Goal: Task Accomplishment & Management: Manage account settings

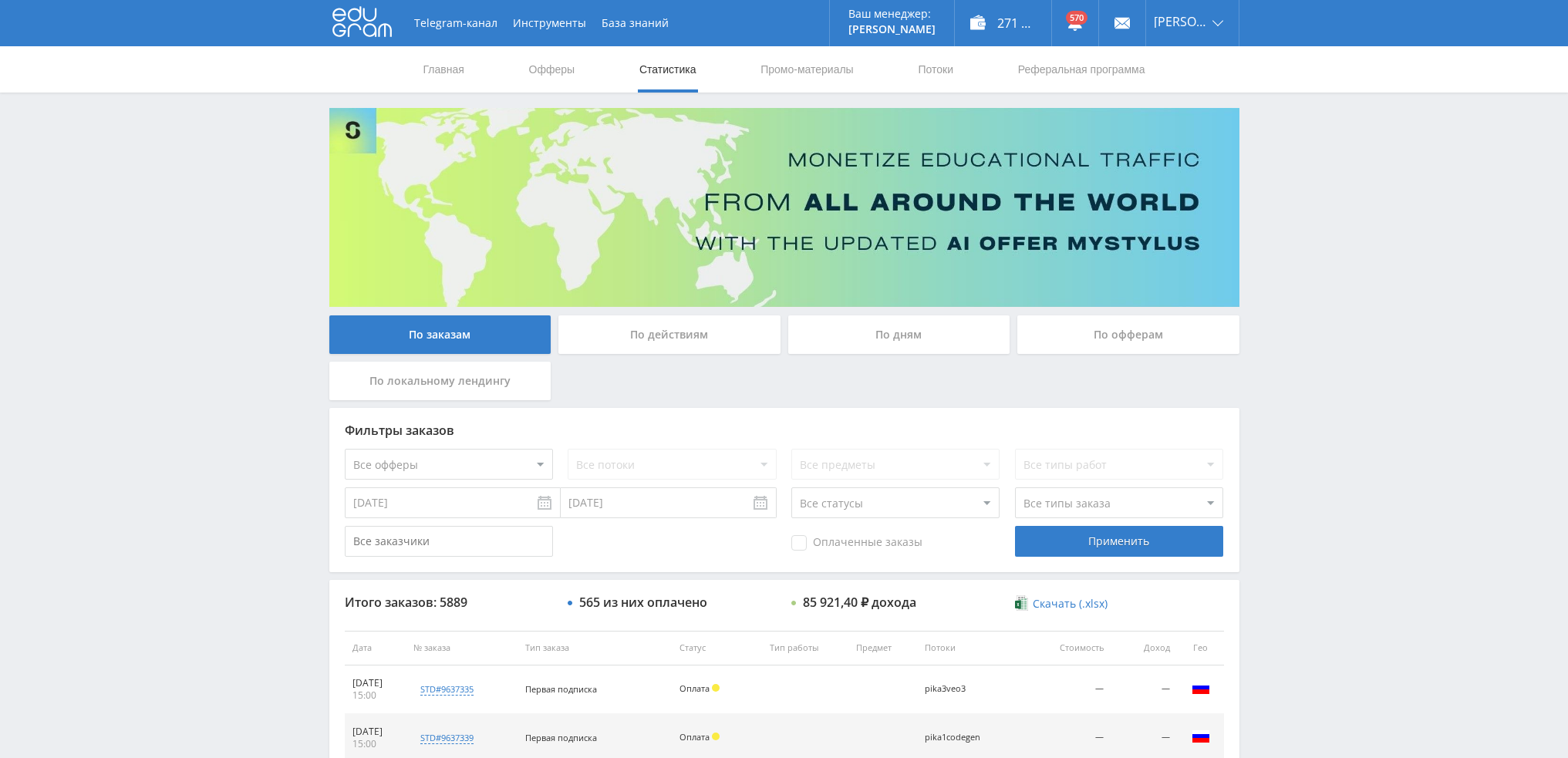
scroll to position [920, 0]
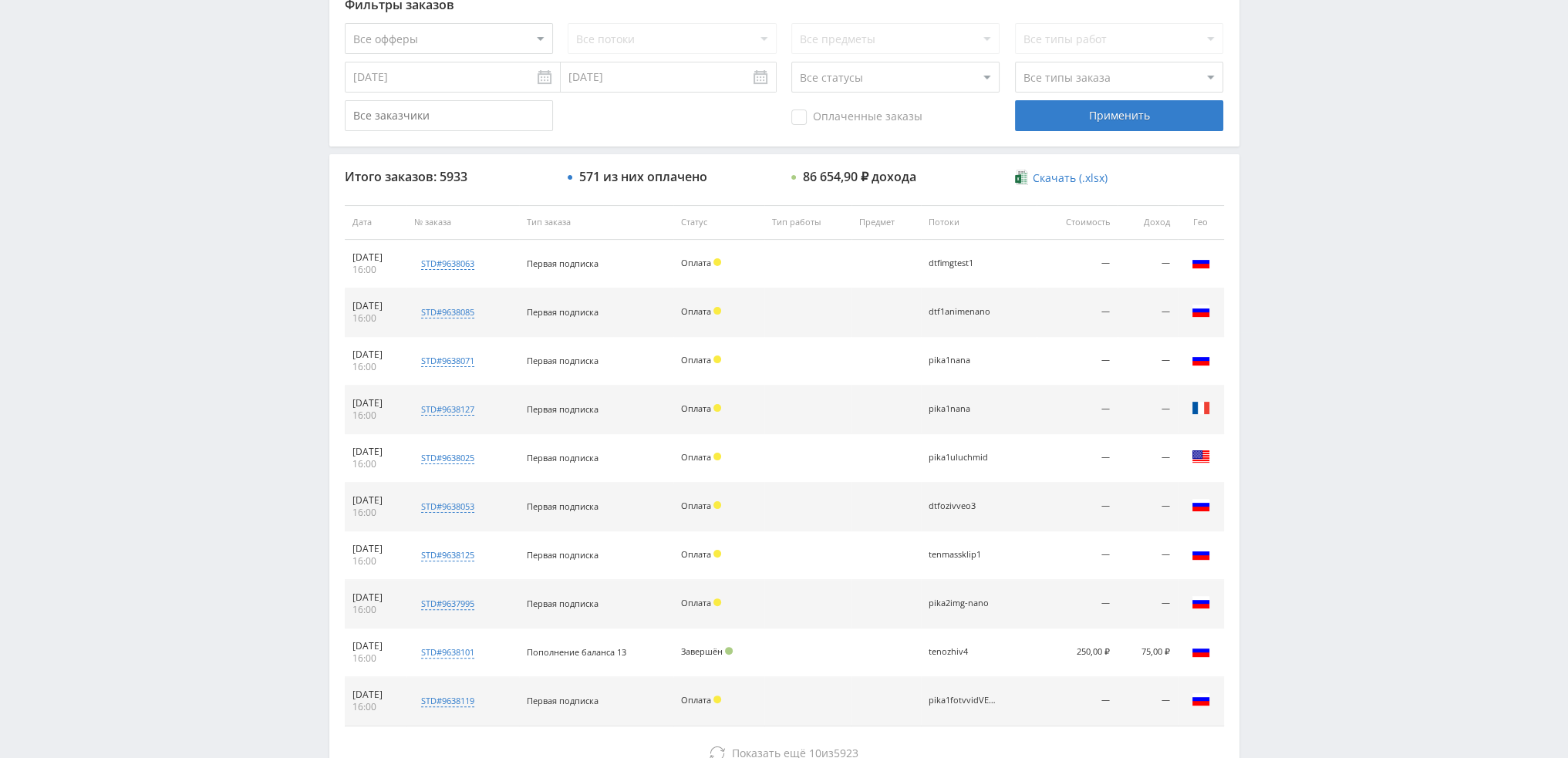
scroll to position [534, 0]
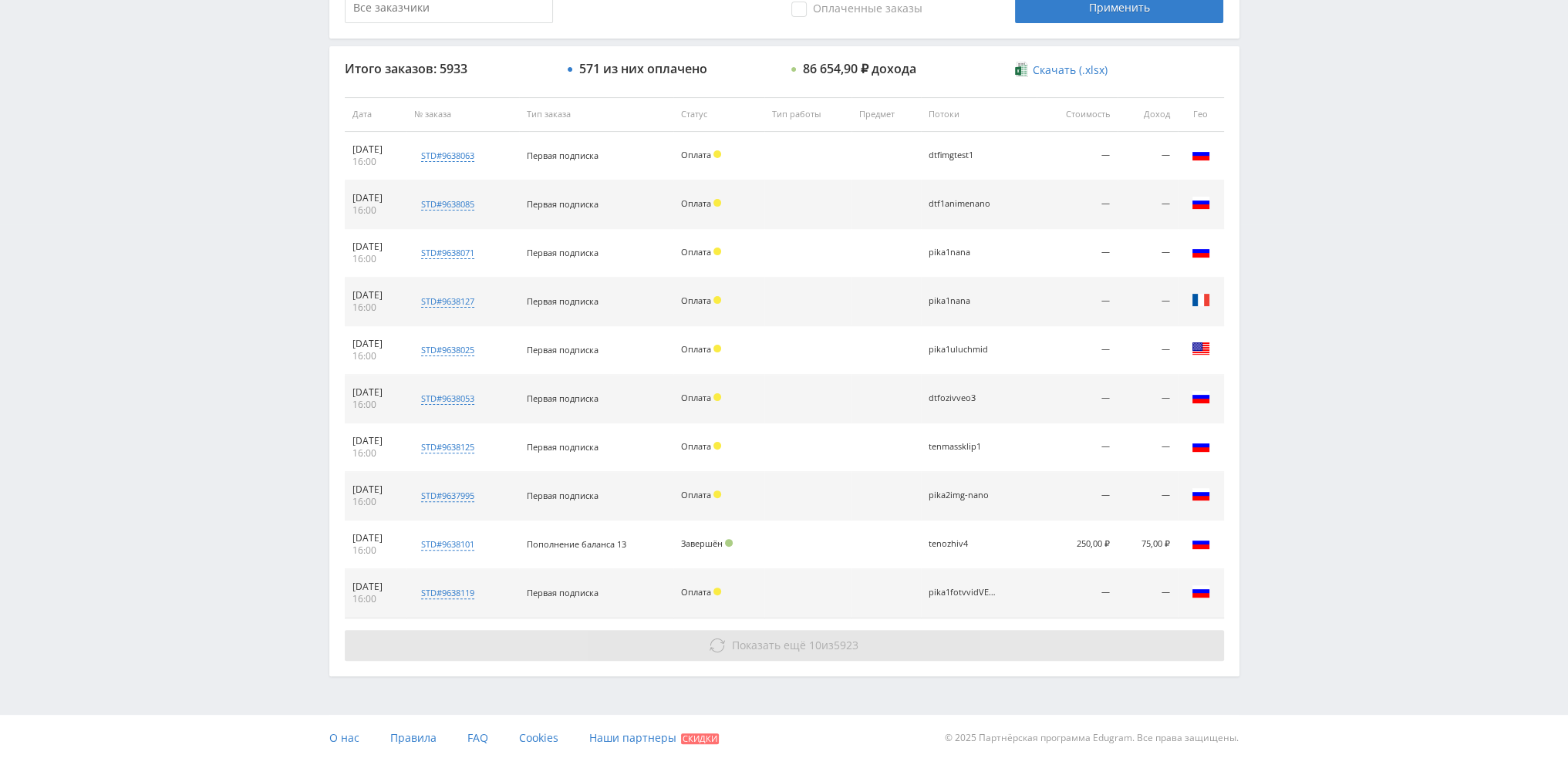
click at [818, 638] on span "Показать ещё 10 из 5923" at bounding box center [795, 645] width 127 height 14
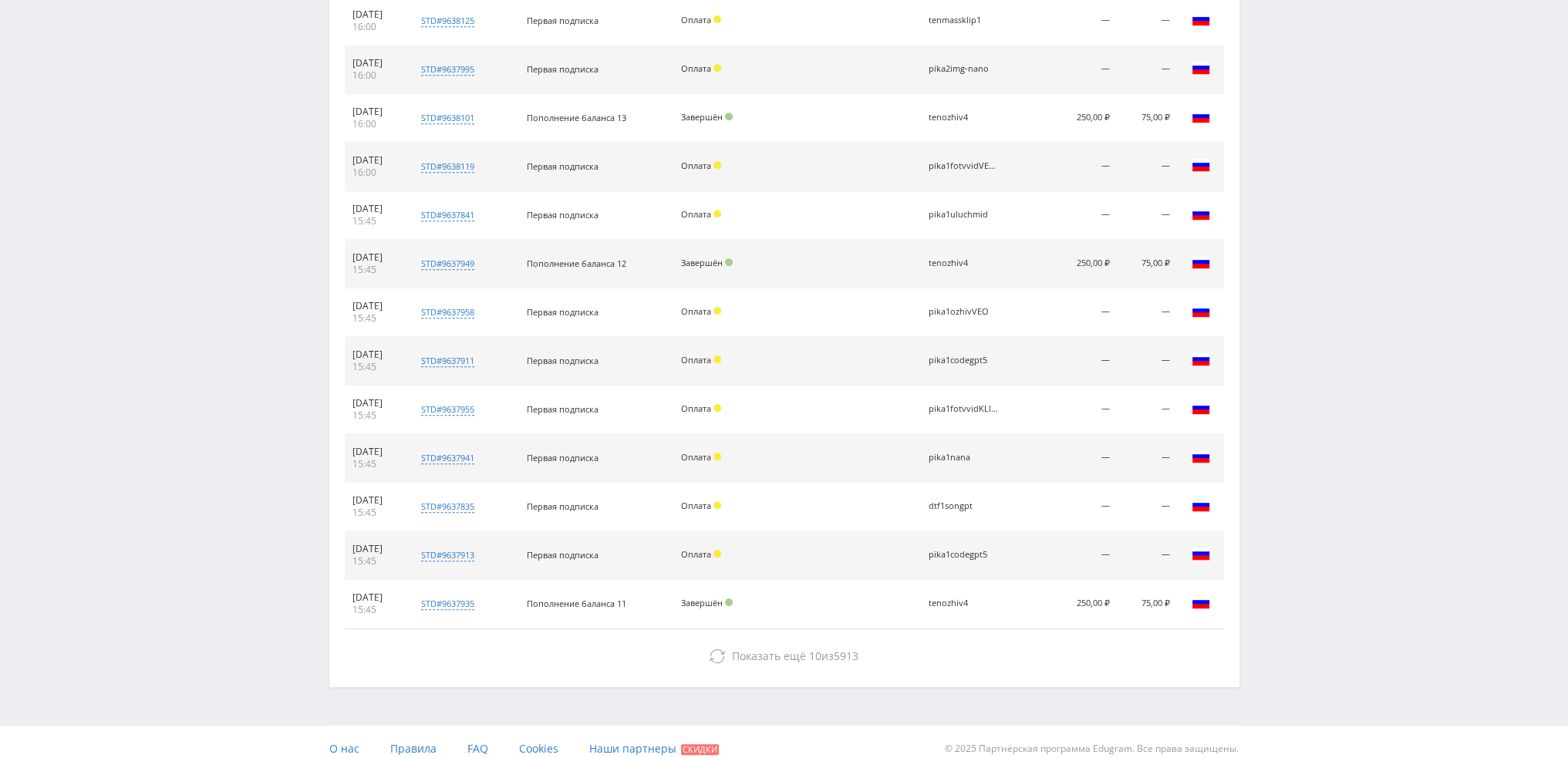
scroll to position [970, 0]
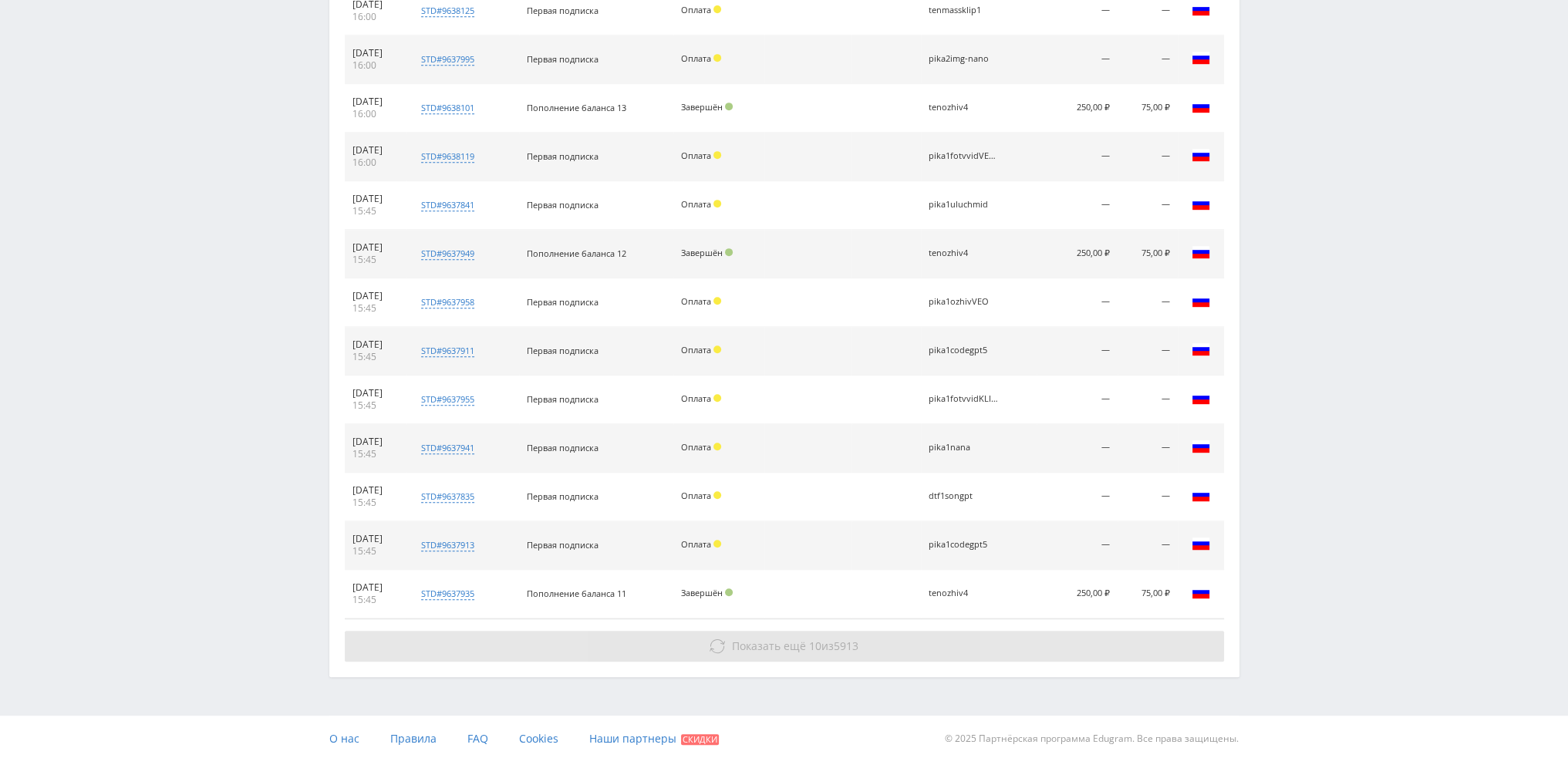
click at [811, 643] on span "10" at bounding box center [815, 646] width 13 height 14
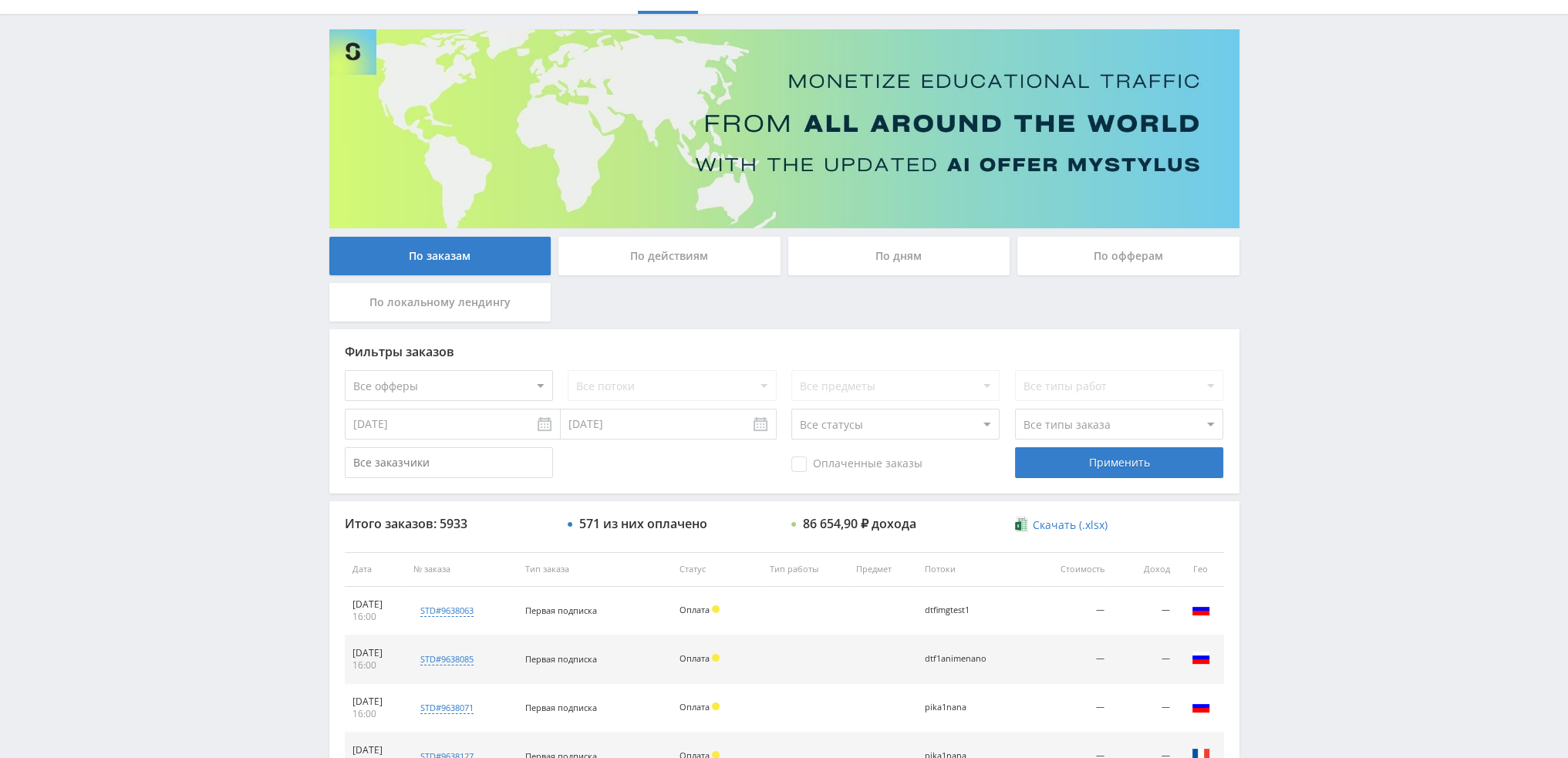
scroll to position [46, 0]
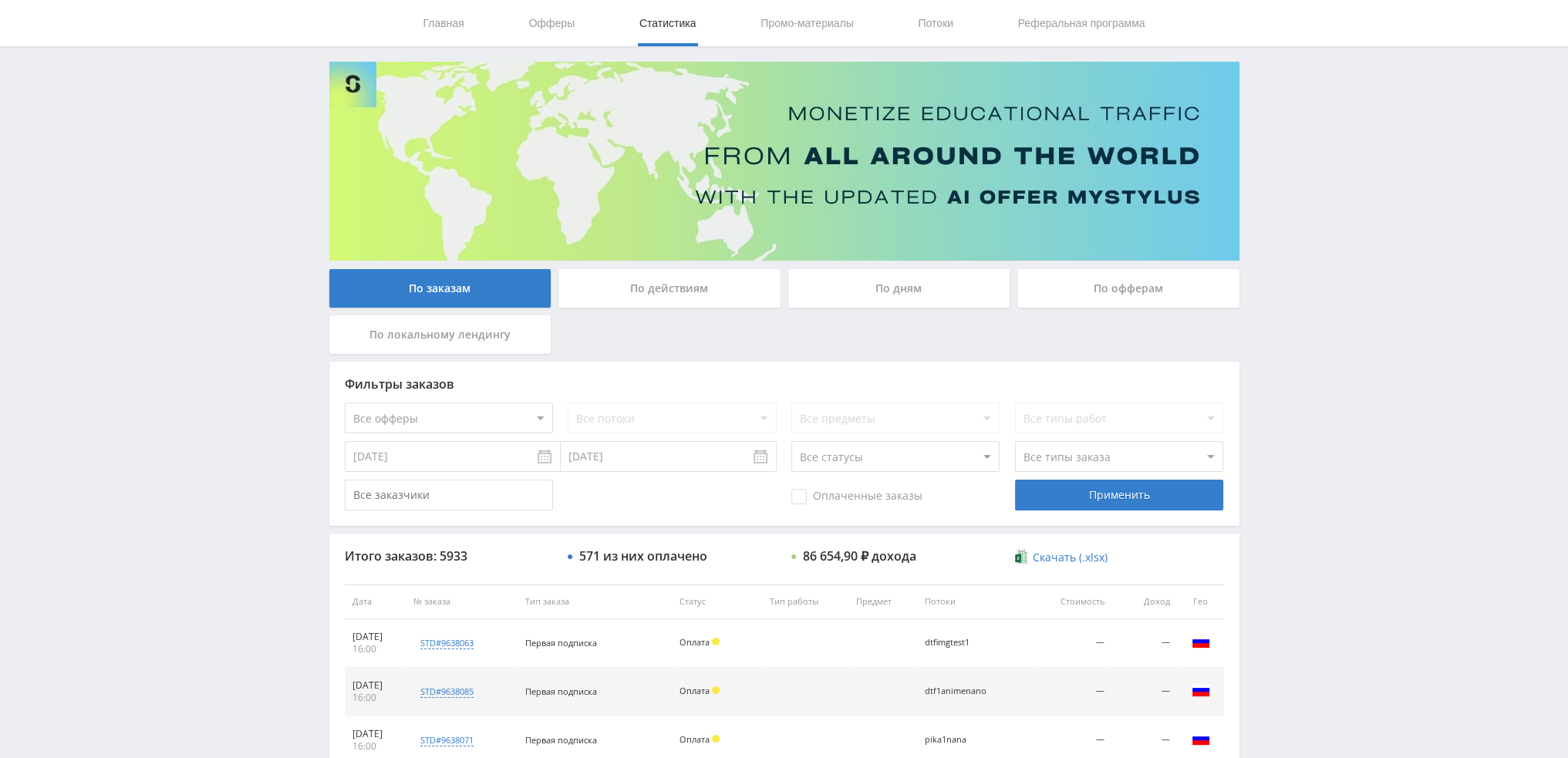
click at [904, 287] on div "По дням" at bounding box center [899, 288] width 222 height 39
click at [0, 0] on input "По дням" at bounding box center [0, 0] width 0 height 0
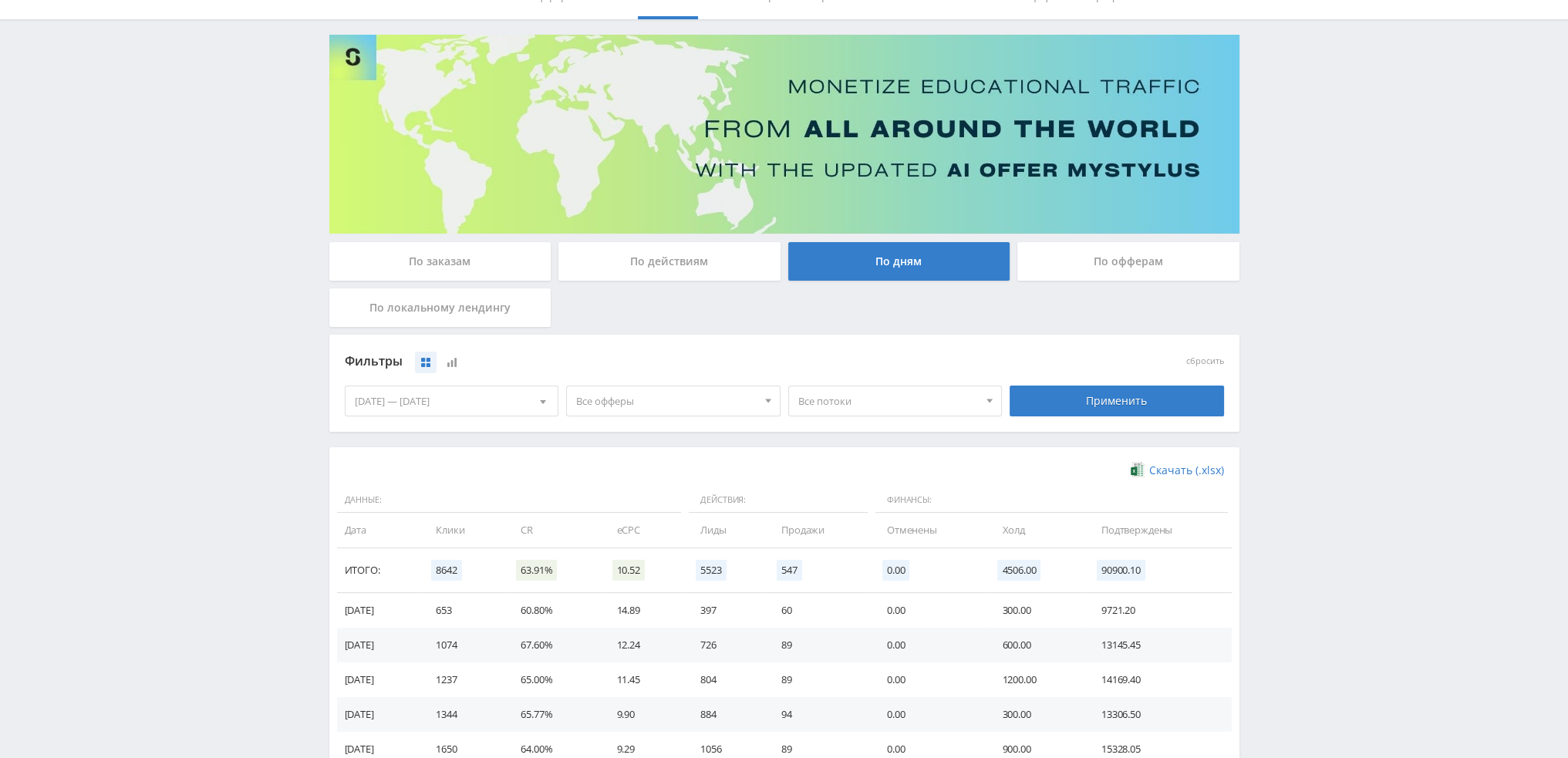
scroll to position [77, 0]
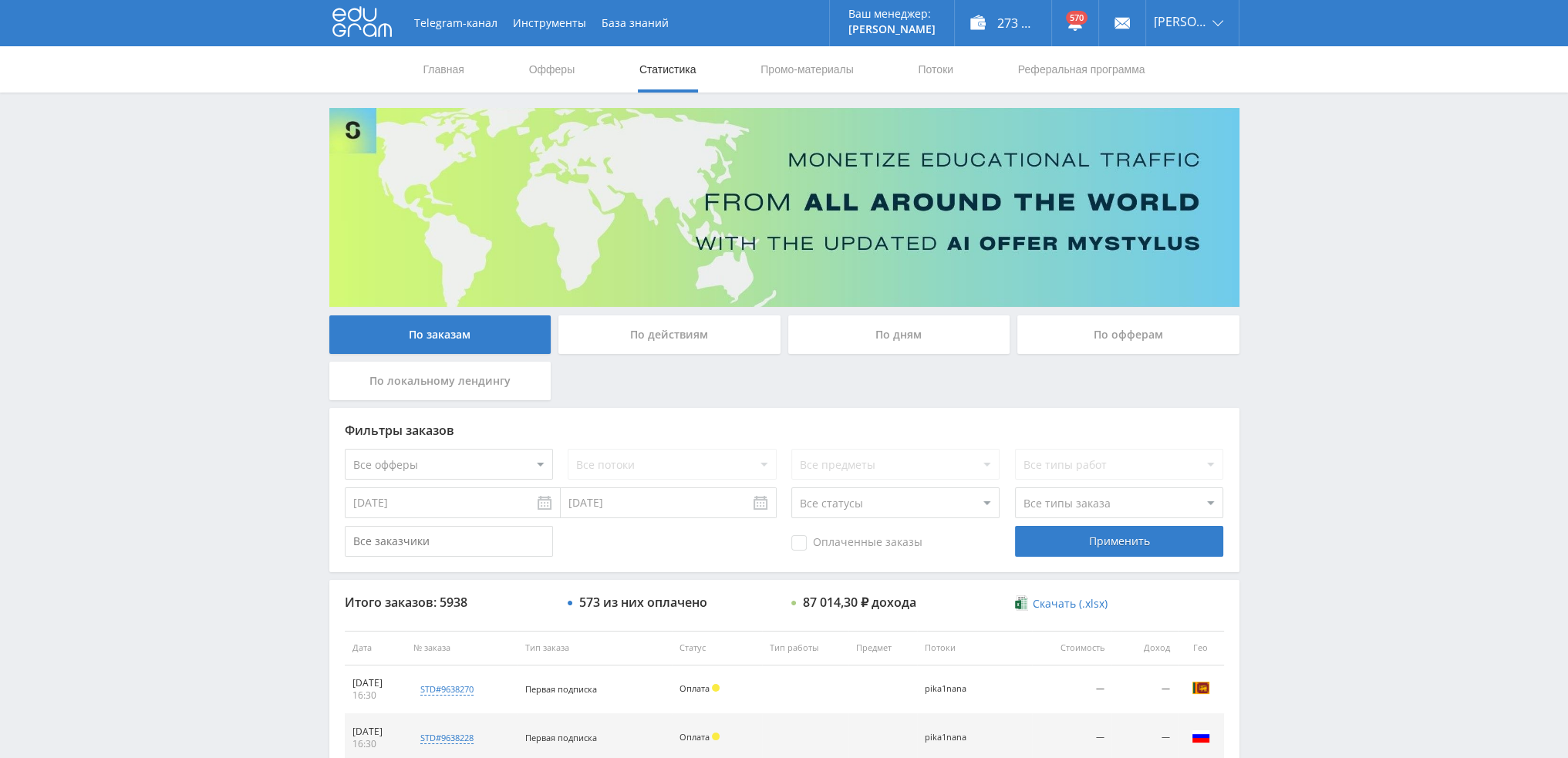
click at [846, 502] on select "Все статусы В аукционе В работе На гарантии Завершен Возврат Черновик" at bounding box center [896, 503] width 208 height 31
click at [935, 69] on link "Потоки" at bounding box center [935, 69] width 39 height 46
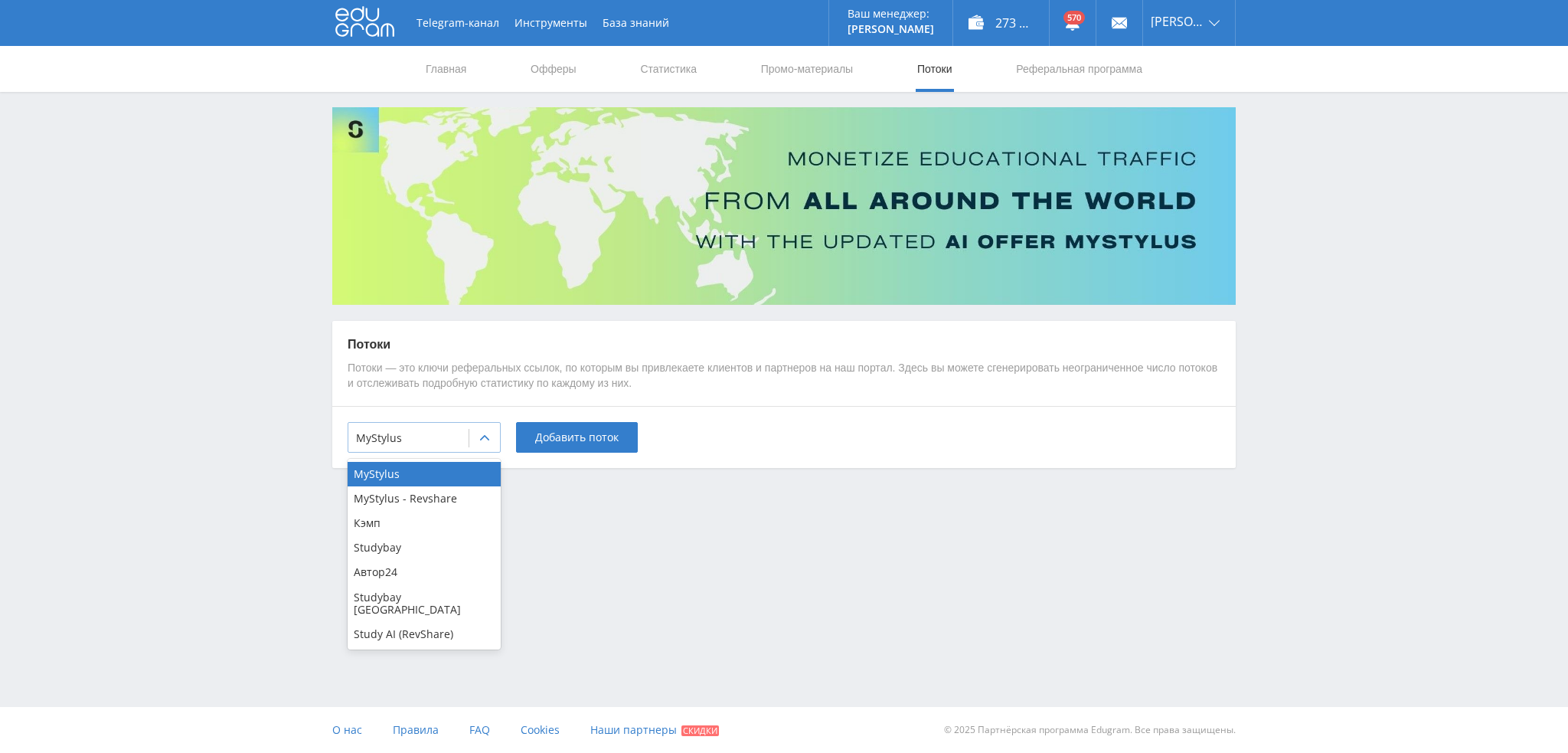
click at [430, 448] on div "MyStylus" at bounding box center [408, 438] width 120 height 22
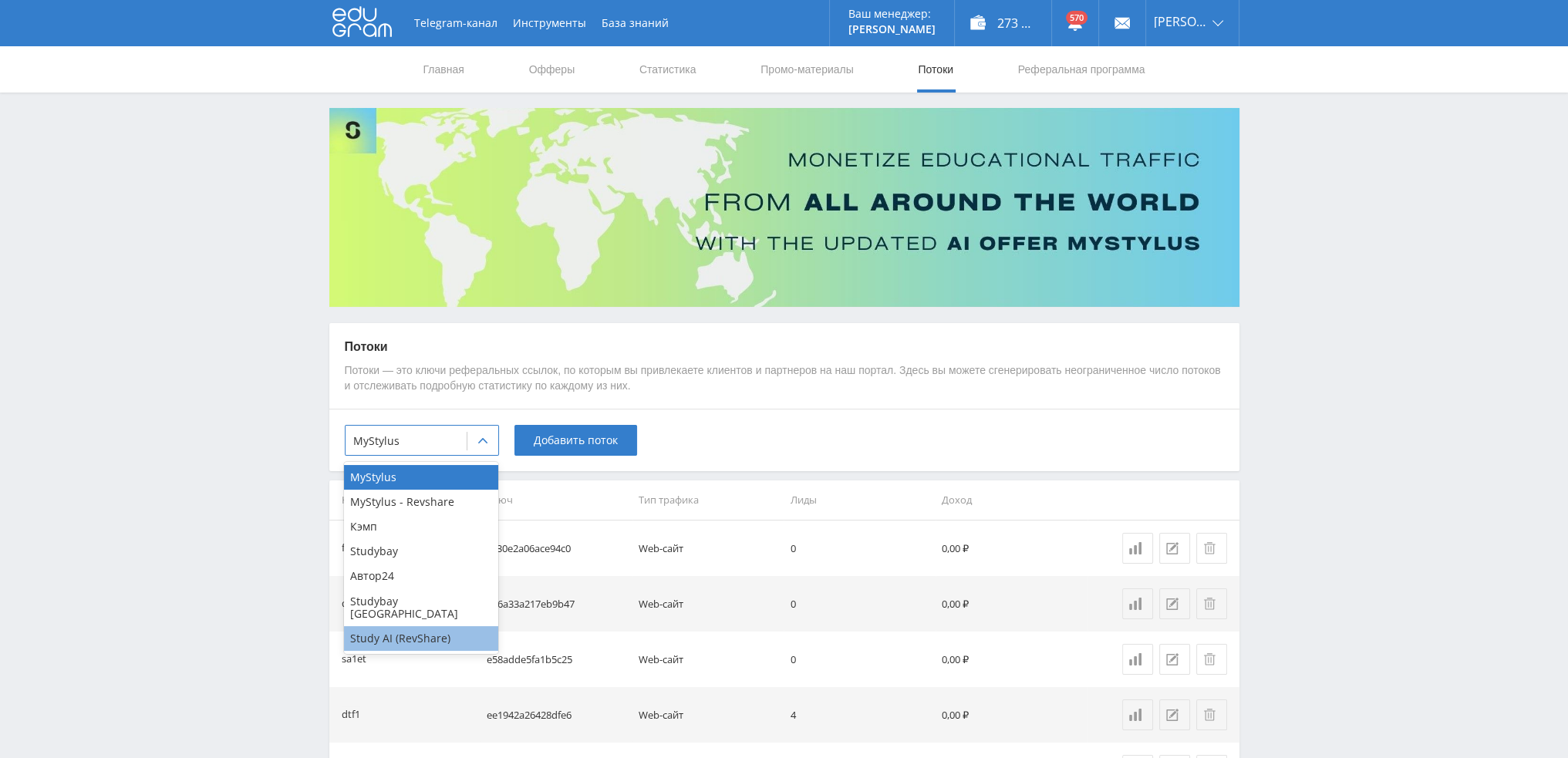
click at [427, 626] on div "Study AI (RevShare)" at bounding box center [421, 638] width 155 height 24
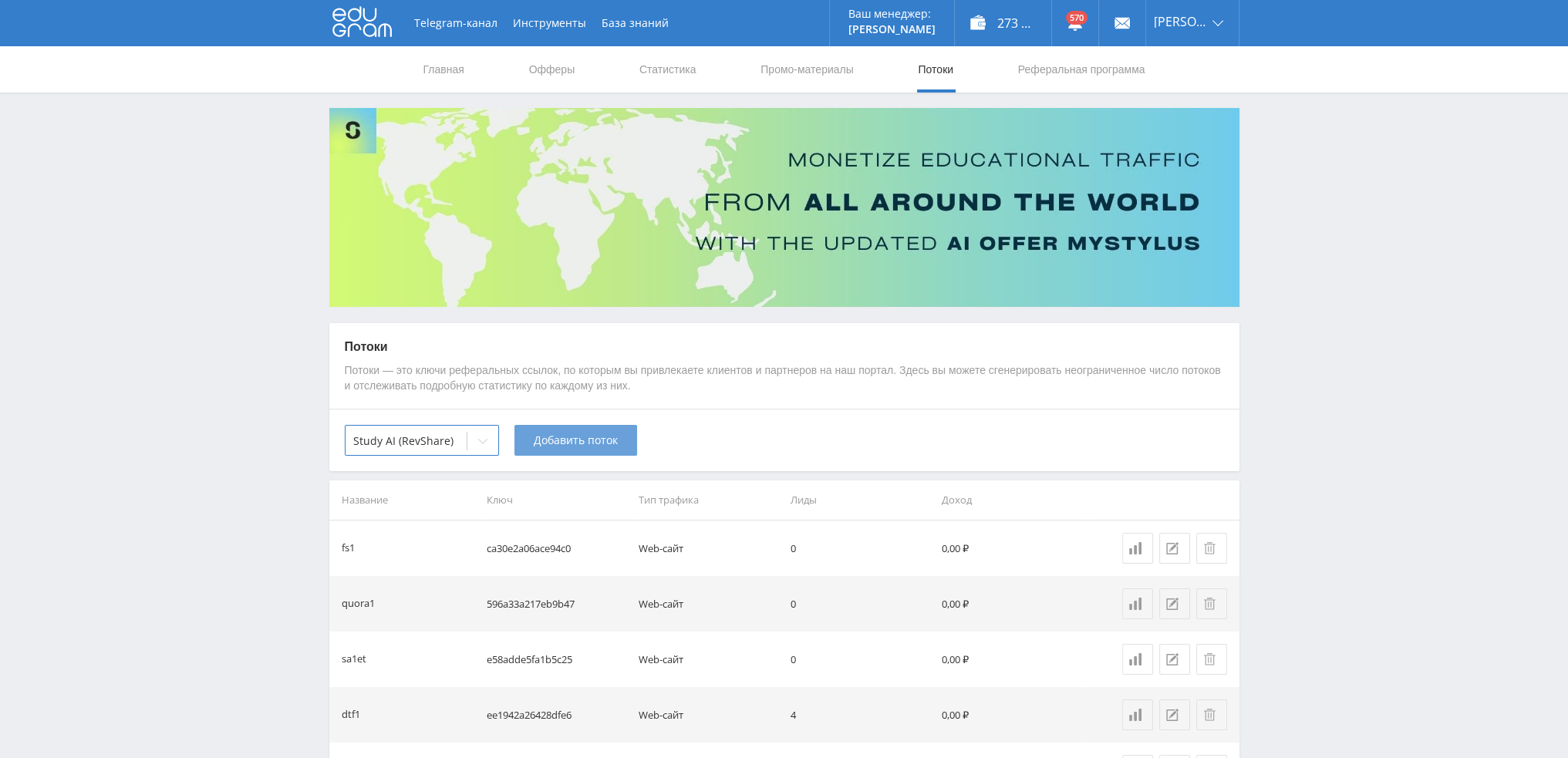
click at [614, 453] on button "Добавить поток" at bounding box center [576, 440] width 123 height 31
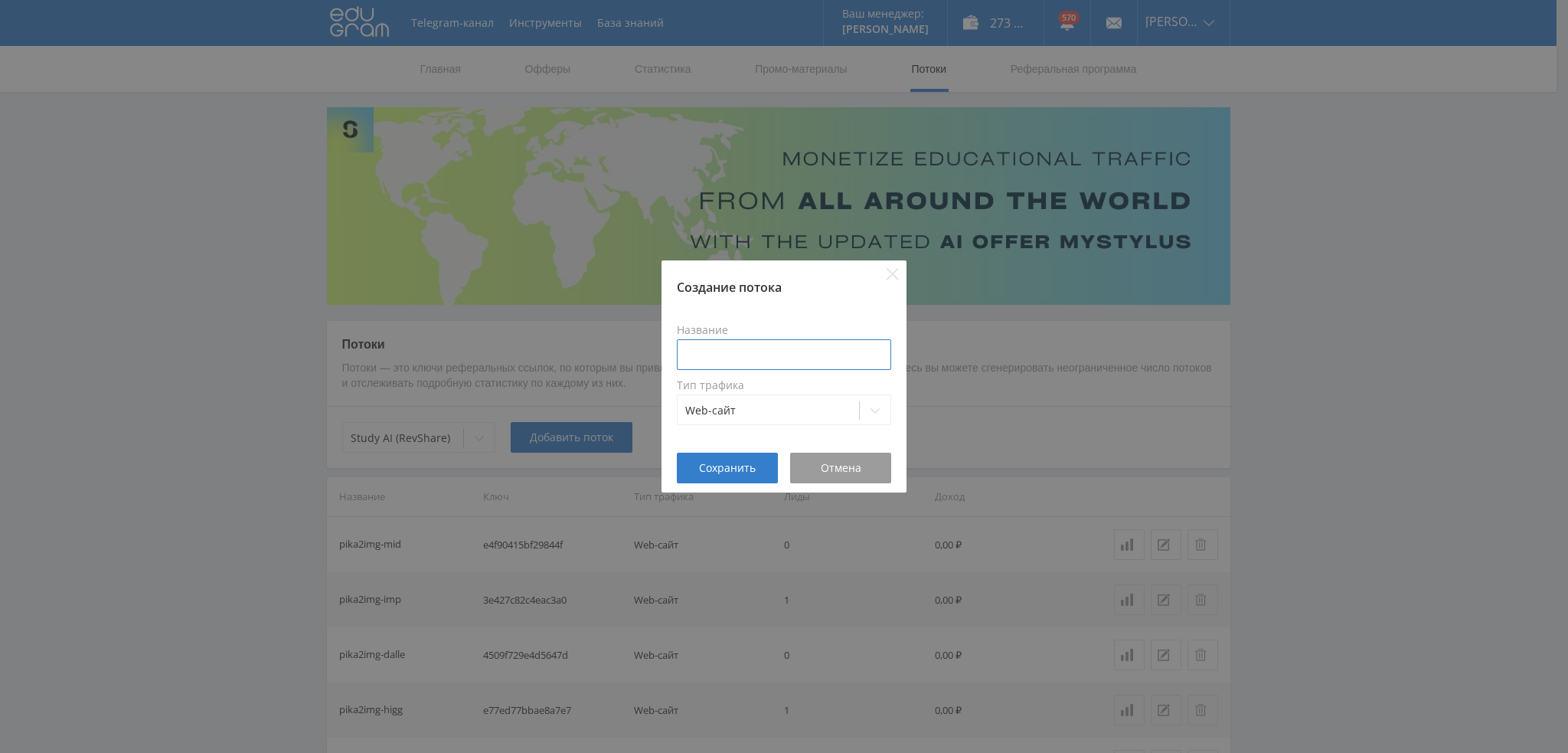
click at [774, 362] on input at bounding box center [784, 355] width 214 height 31
type input "в"
type input "dtfimgdop1"
click at [729, 470] on span "Сохранить" at bounding box center [727, 468] width 57 height 13
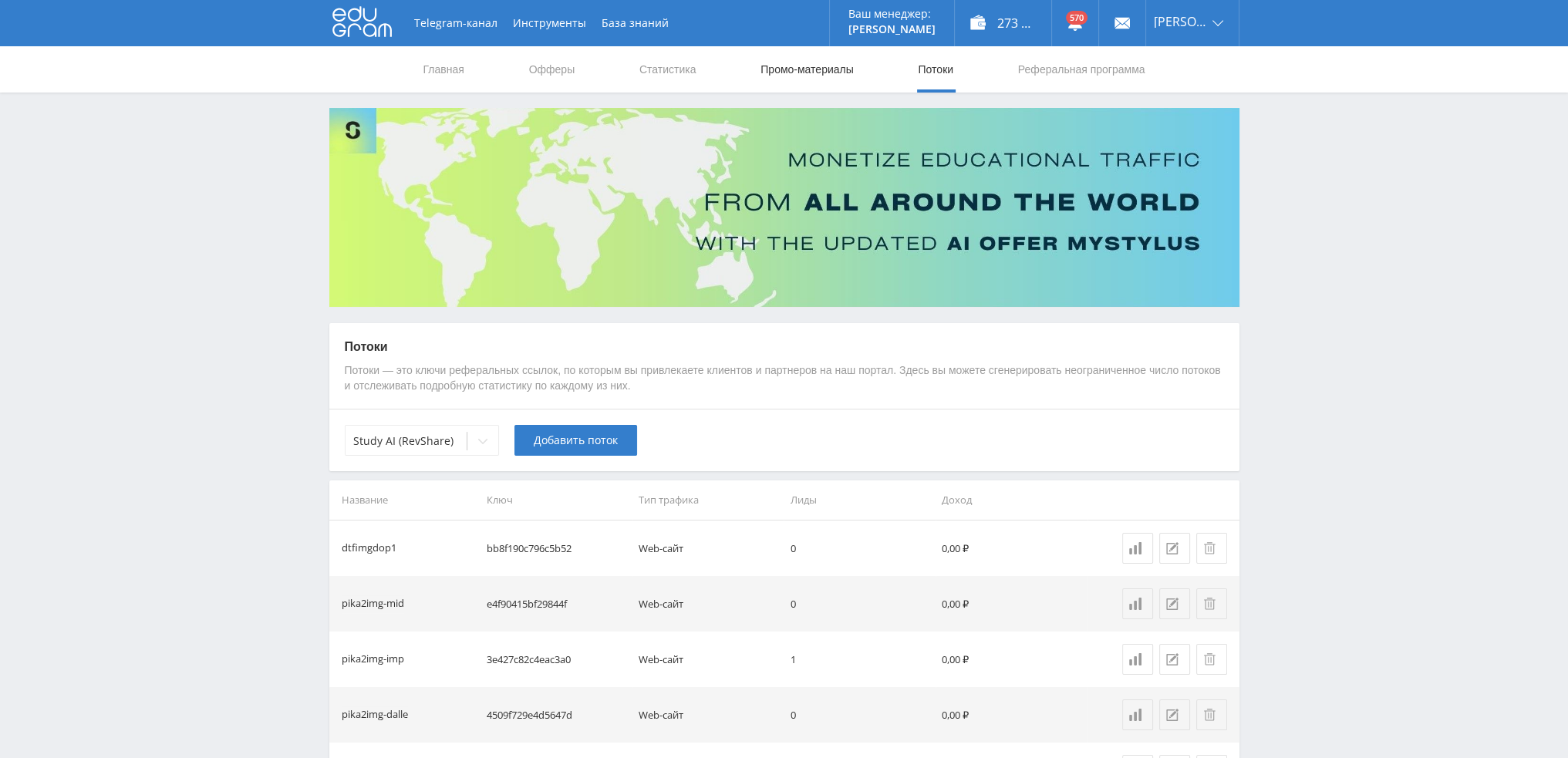
click at [784, 72] on link "Промо-материалы" at bounding box center [807, 69] width 96 height 46
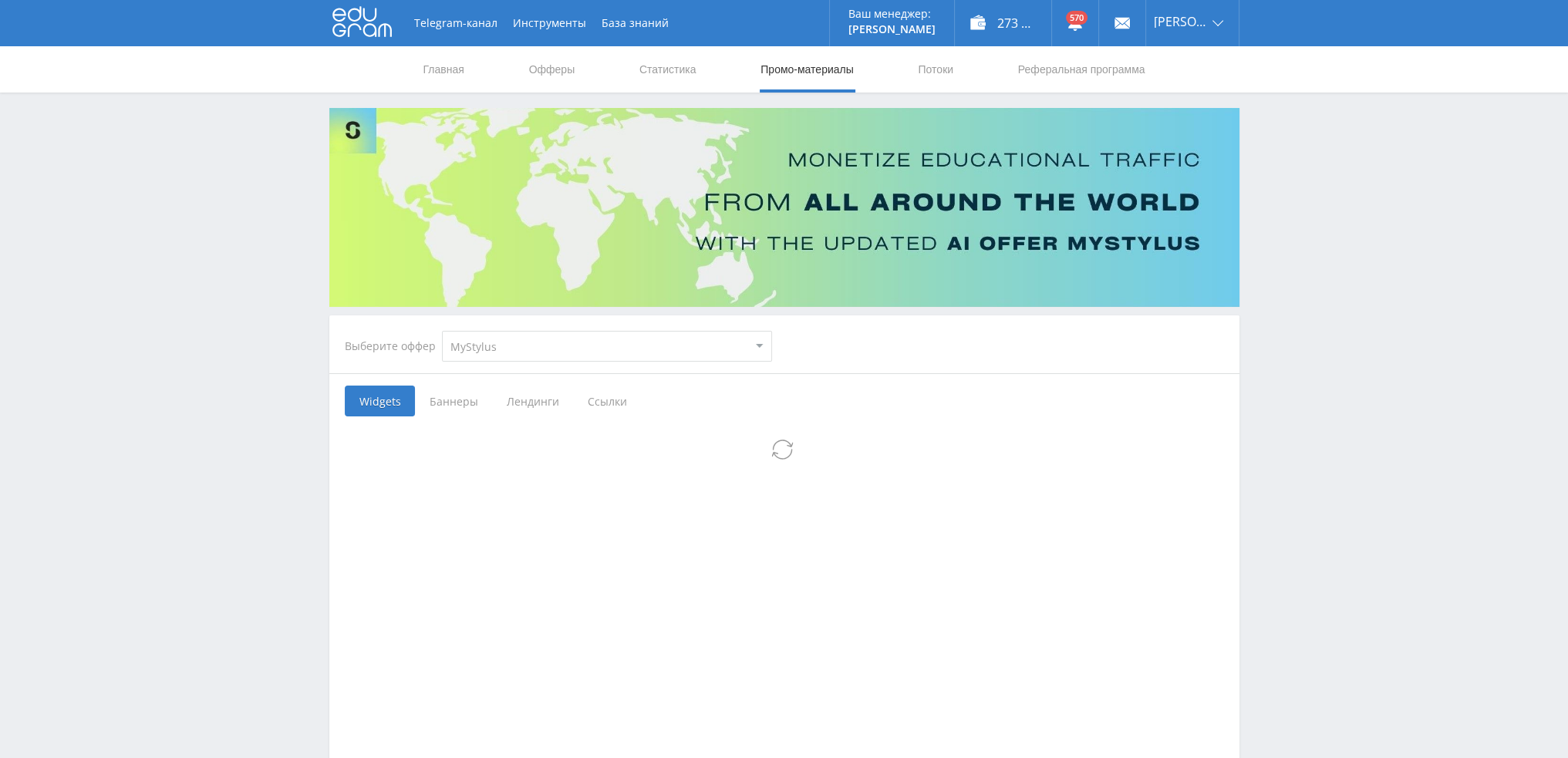
click at [507, 351] on select "MyStylus MyStylus - Revshare Кэмп Studybay Автор24 Studybay Brazil Study AI (Re…" at bounding box center [606, 346] width 330 height 31
select select "376"
click at [442, 331] on select "MyStylus MyStylus - Revshare Кэмп Studybay Автор24 Studybay Brazil Study AI (Re…" at bounding box center [606, 346] width 330 height 31
select select "376"
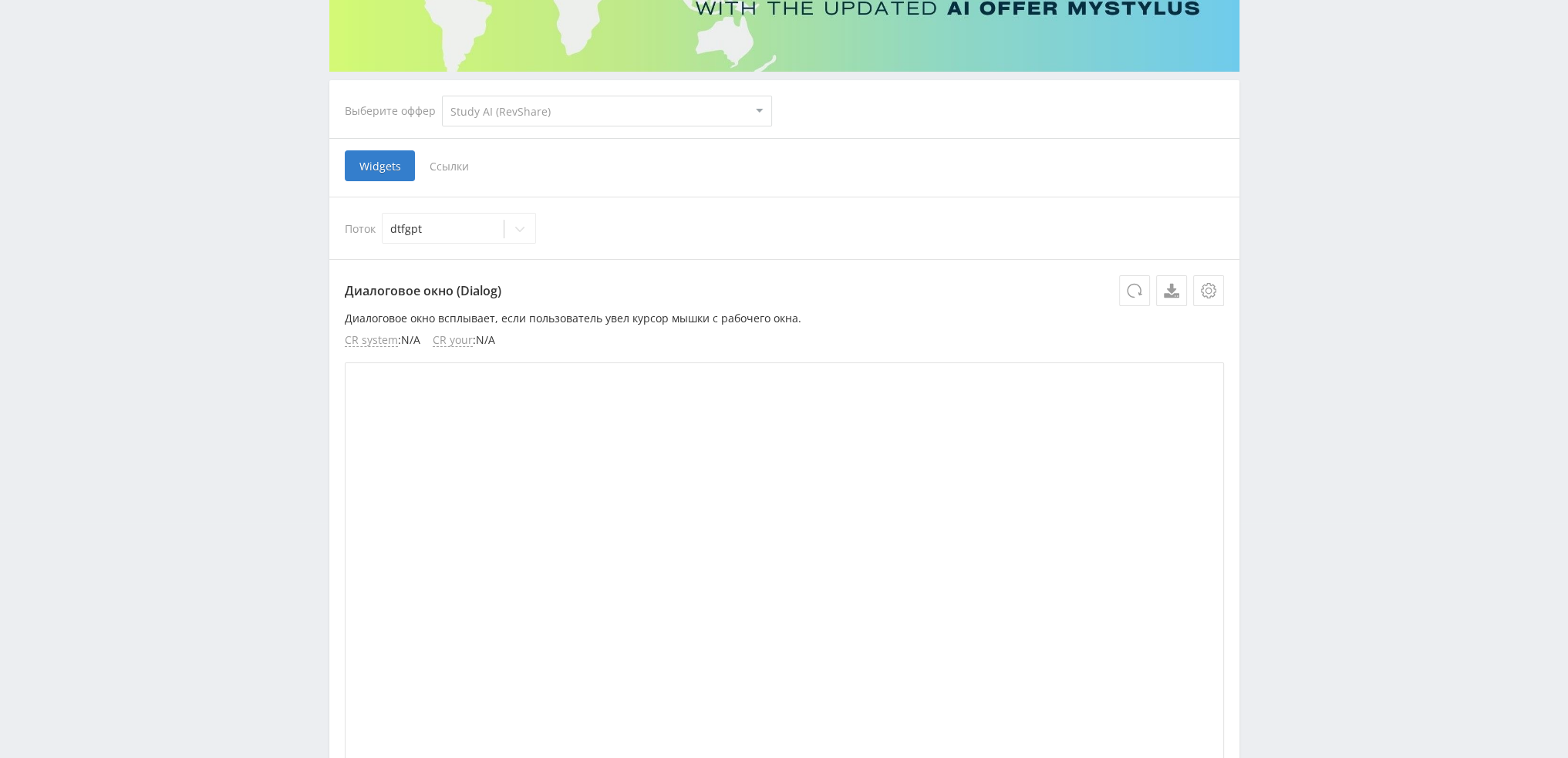
scroll to position [231, 0]
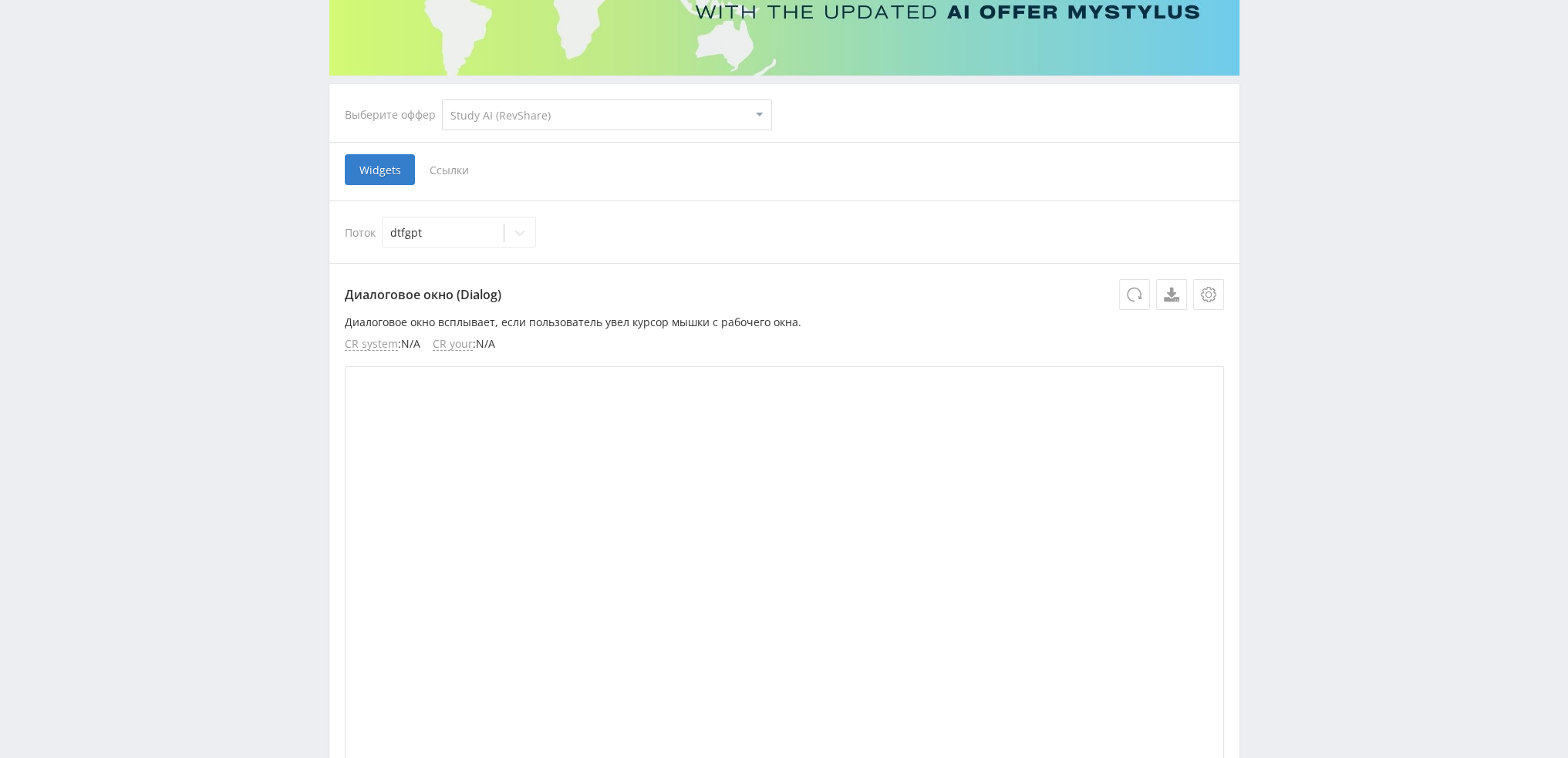
click at [452, 164] on span "Ссылки" at bounding box center [449, 170] width 69 height 31
click at [0, 0] on input "Ссылки" at bounding box center [0, 0] width 0 height 0
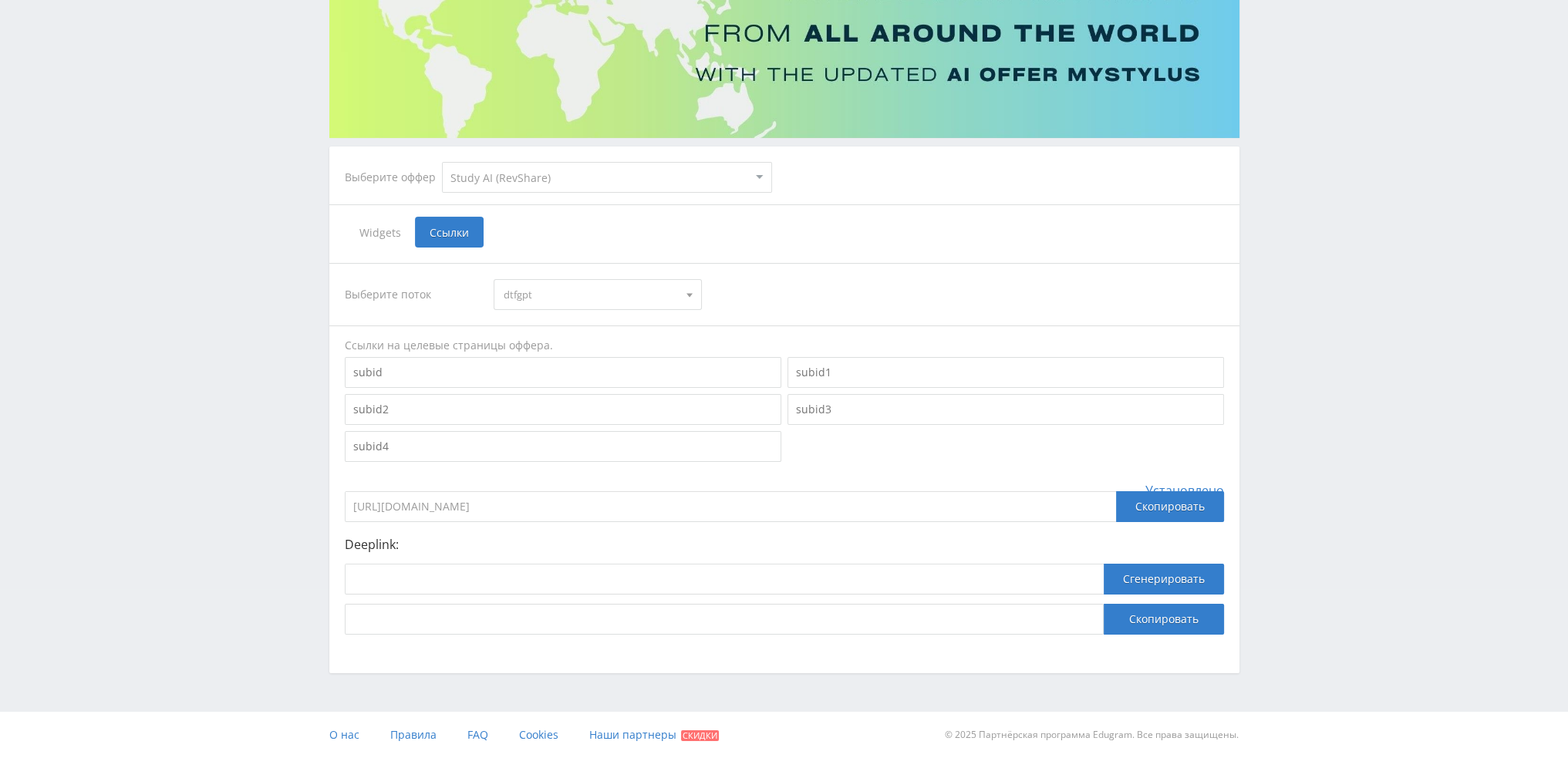
scroll to position [168, 0]
click at [573, 302] on span "dtfgpt" at bounding box center [590, 295] width 174 height 29
click at [567, 370] on button "dtfimgdop1" at bounding box center [597, 371] width 207 height 22
click at [554, 587] on input at bounding box center [725, 580] width 759 height 31
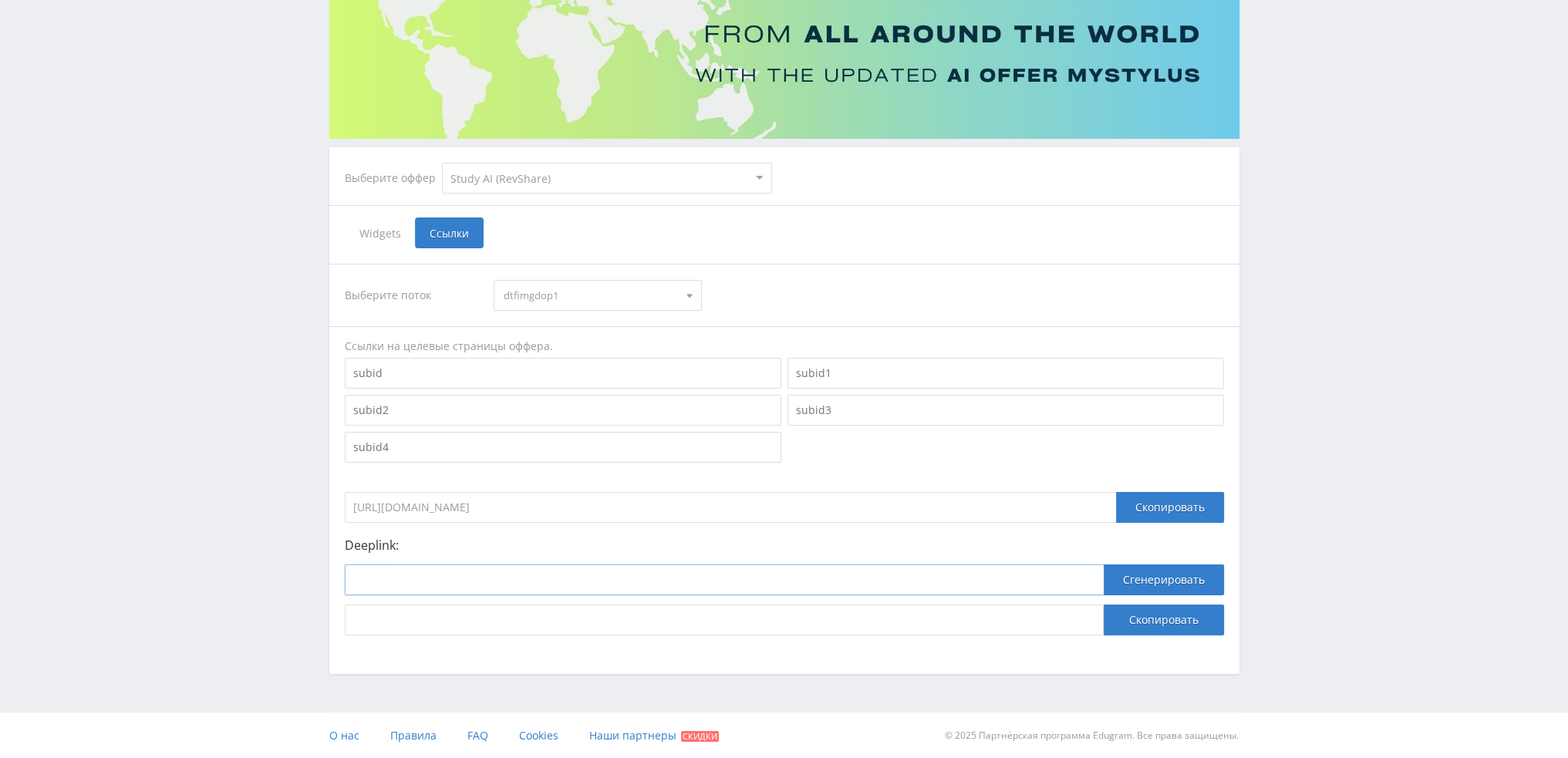
paste input "https://study24.ai/chat/google_image"
type input "https://study24.ai/chat/google_image"
click at [1183, 578] on button "Сгенерировать" at bounding box center [1164, 580] width 120 height 31
click at [1173, 622] on button "Скопировать" at bounding box center [1164, 620] width 120 height 31
click at [455, 576] on input "https://study24.ai/chat/google_image" at bounding box center [725, 580] width 759 height 31
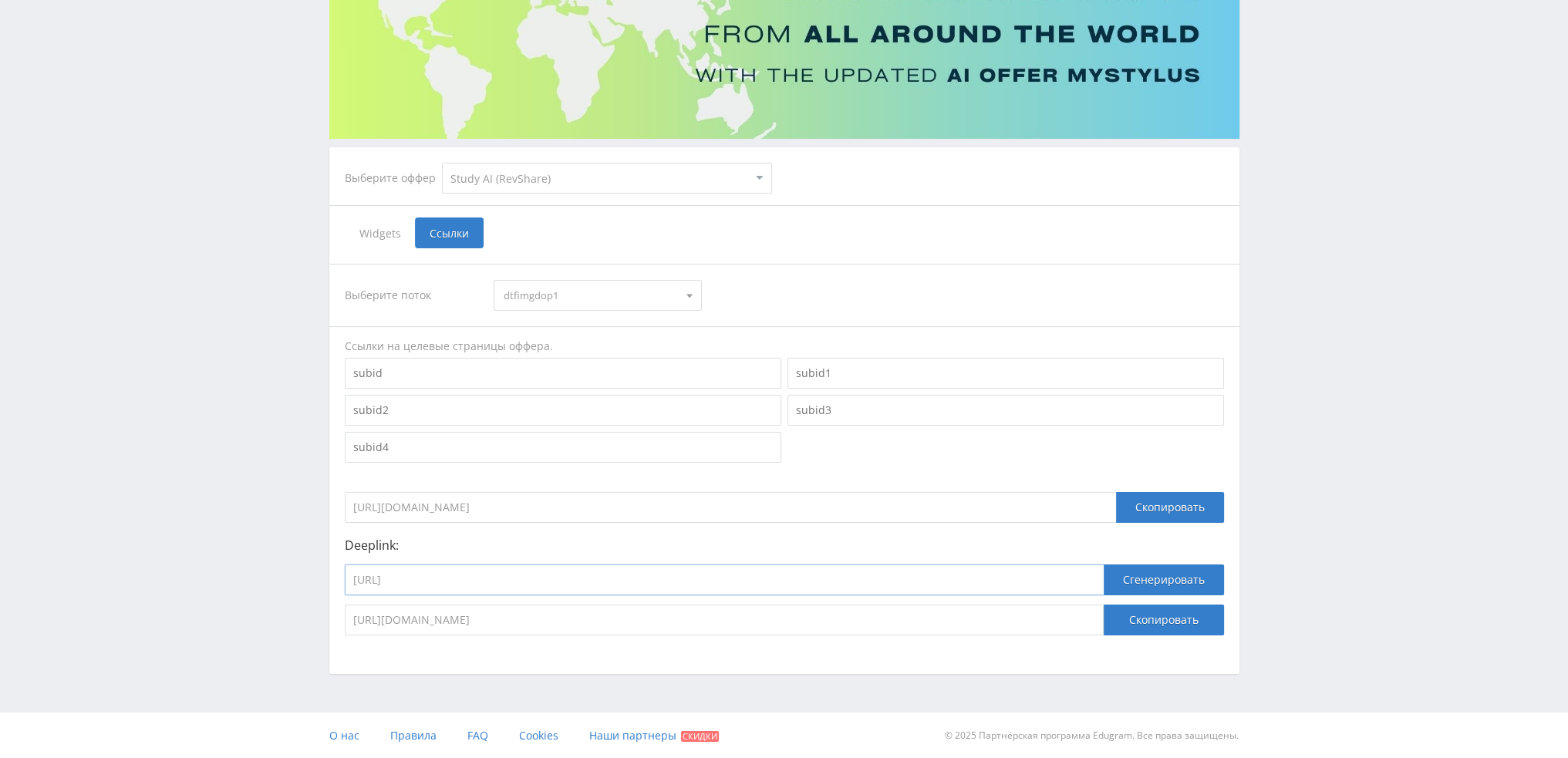
paste input "higgsfield_soul"
type input "https://study24.ai/chat/higgsfield_soul"
click at [1154, 586] on button "Сгенерировать" at bounding box center [1164, 580] width 120 height 31
click at [1163, 619] on button "Скопировать" at bounding box center [1164, 620] width 120 height 31
click at [642, 577] on input "https://study24.ai/chat/higgsfield_soul" at bounding box center [725, 580] width 759 height 31
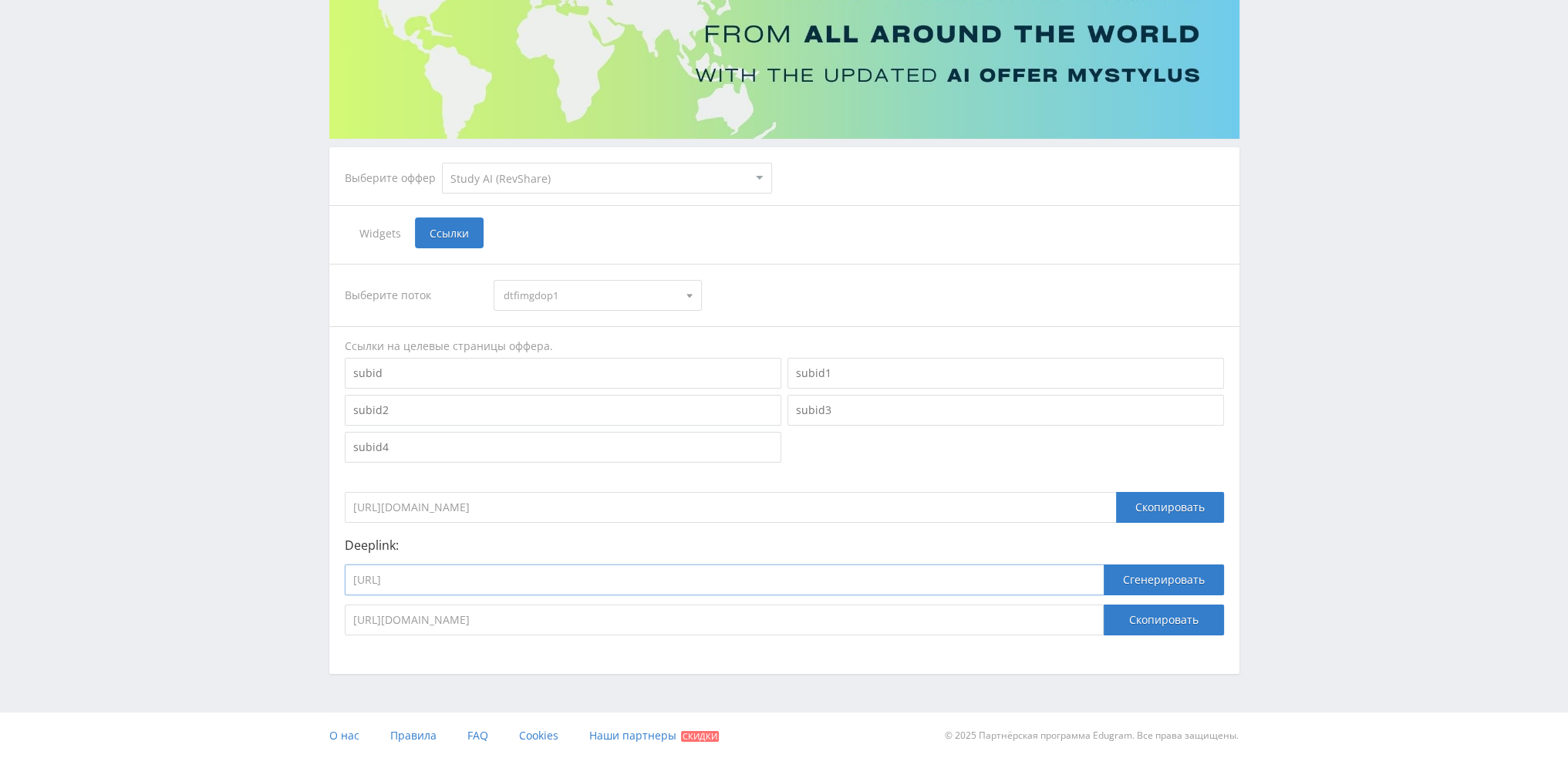
paste input "dalle_3_toe_bot"
type input "https://study24.ai/chat/dalle_3_toe_bot"
click at [1139, 572] on button "Сгенерировать" at bounding box center [1164, 580] width 120 height 31
click at [1157, 616] on button "Скопировать" at bounding box center [1164, 620] width 120 height 31
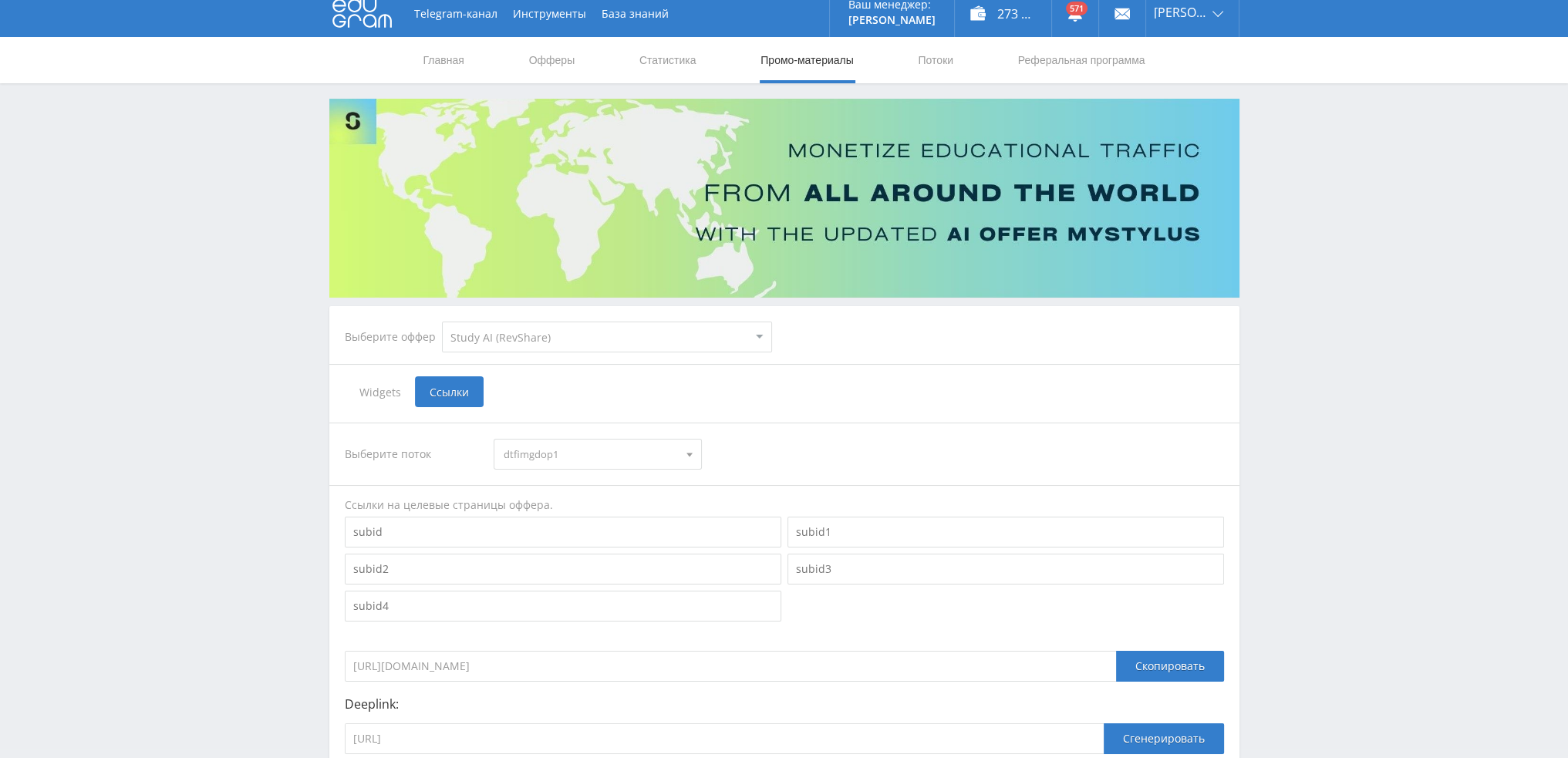
scroll to position [0, 0]
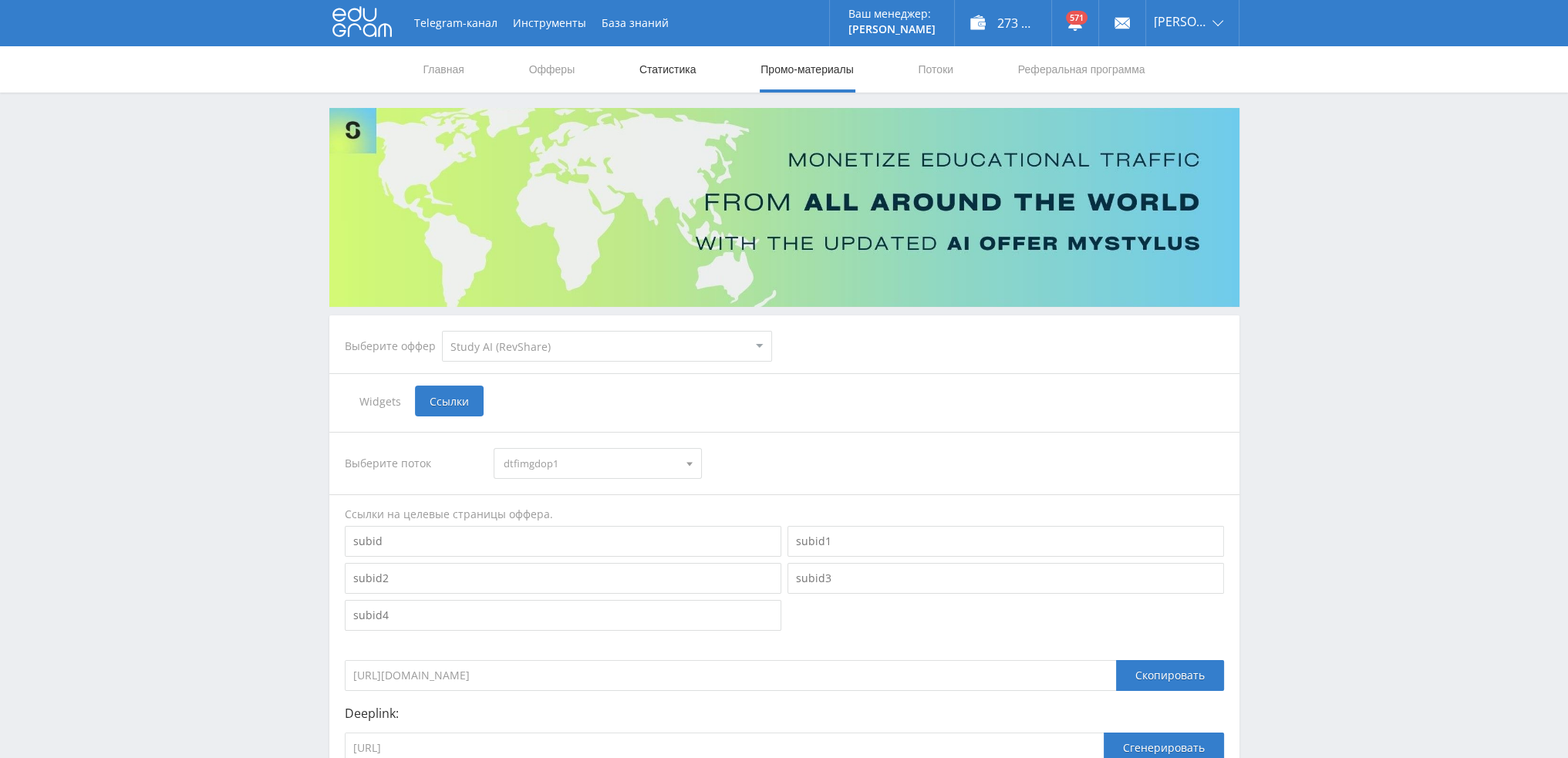
click at [674, 61] on link "Статистика" at bounding box center [668, 69] width 61 height 46
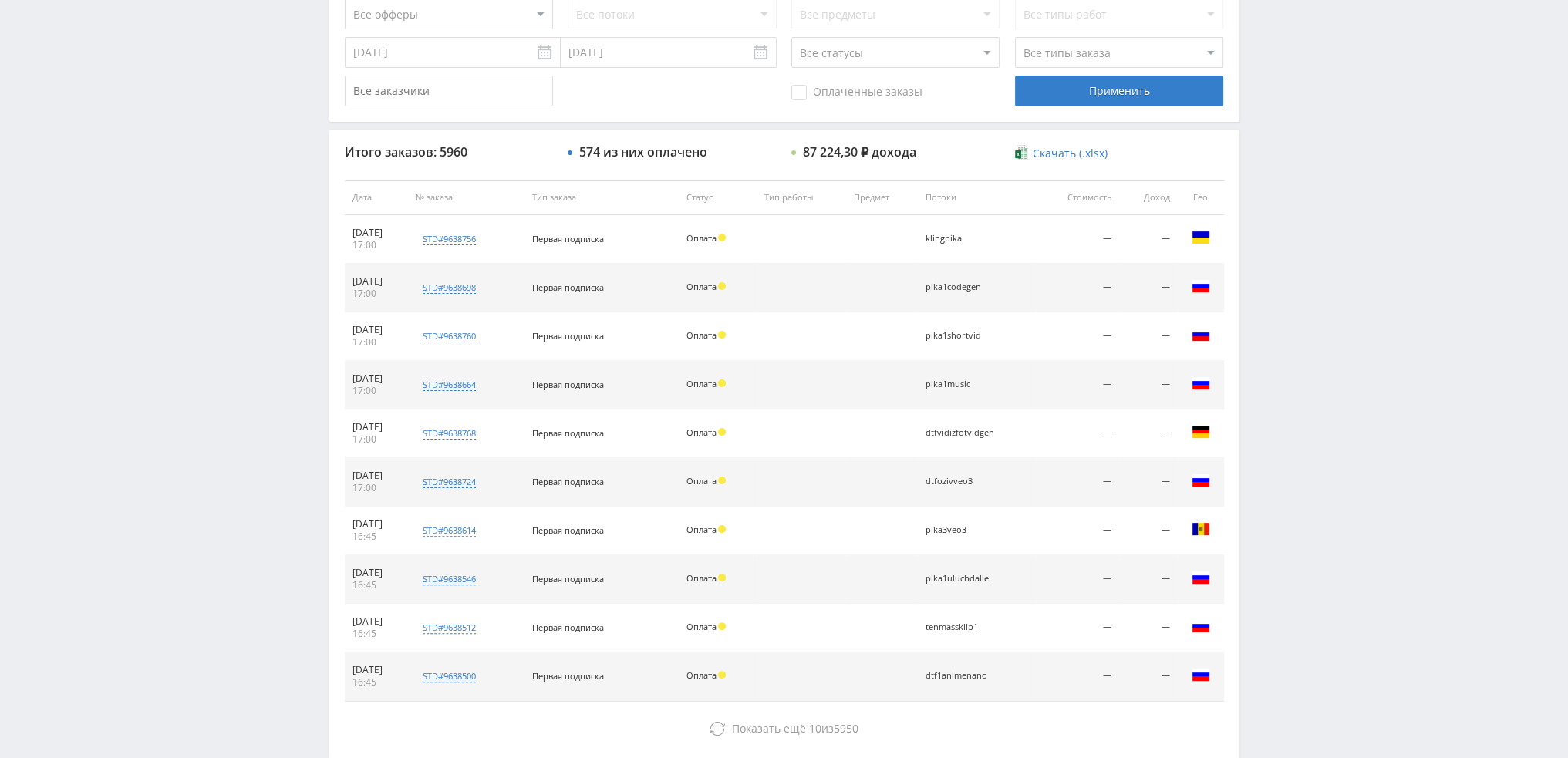
scroll to position [463, 0]
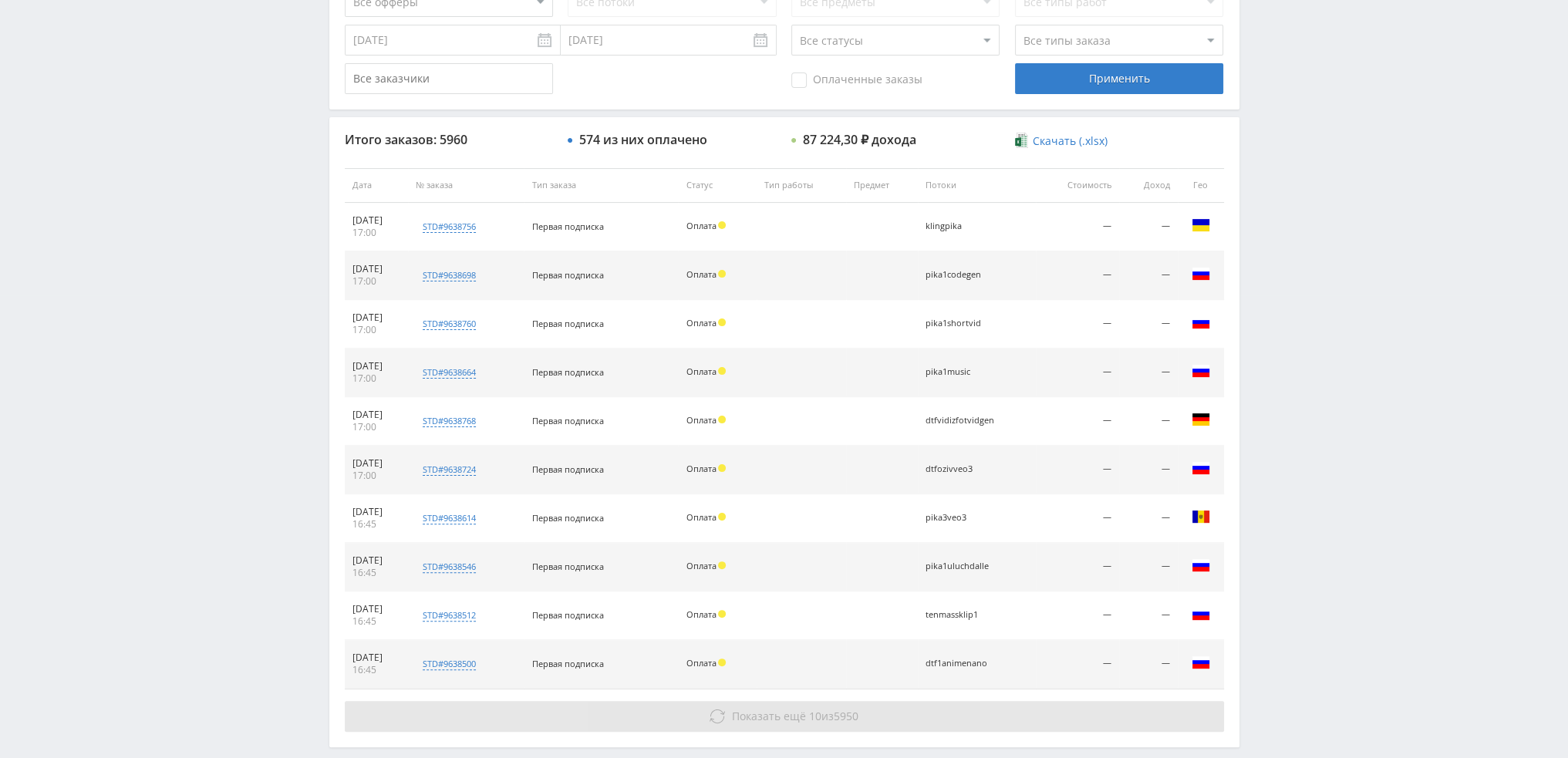
click at [774, 705] on button "Показать ещё 10 из 5950" at bounding box center [784, 716] width 879 height 31
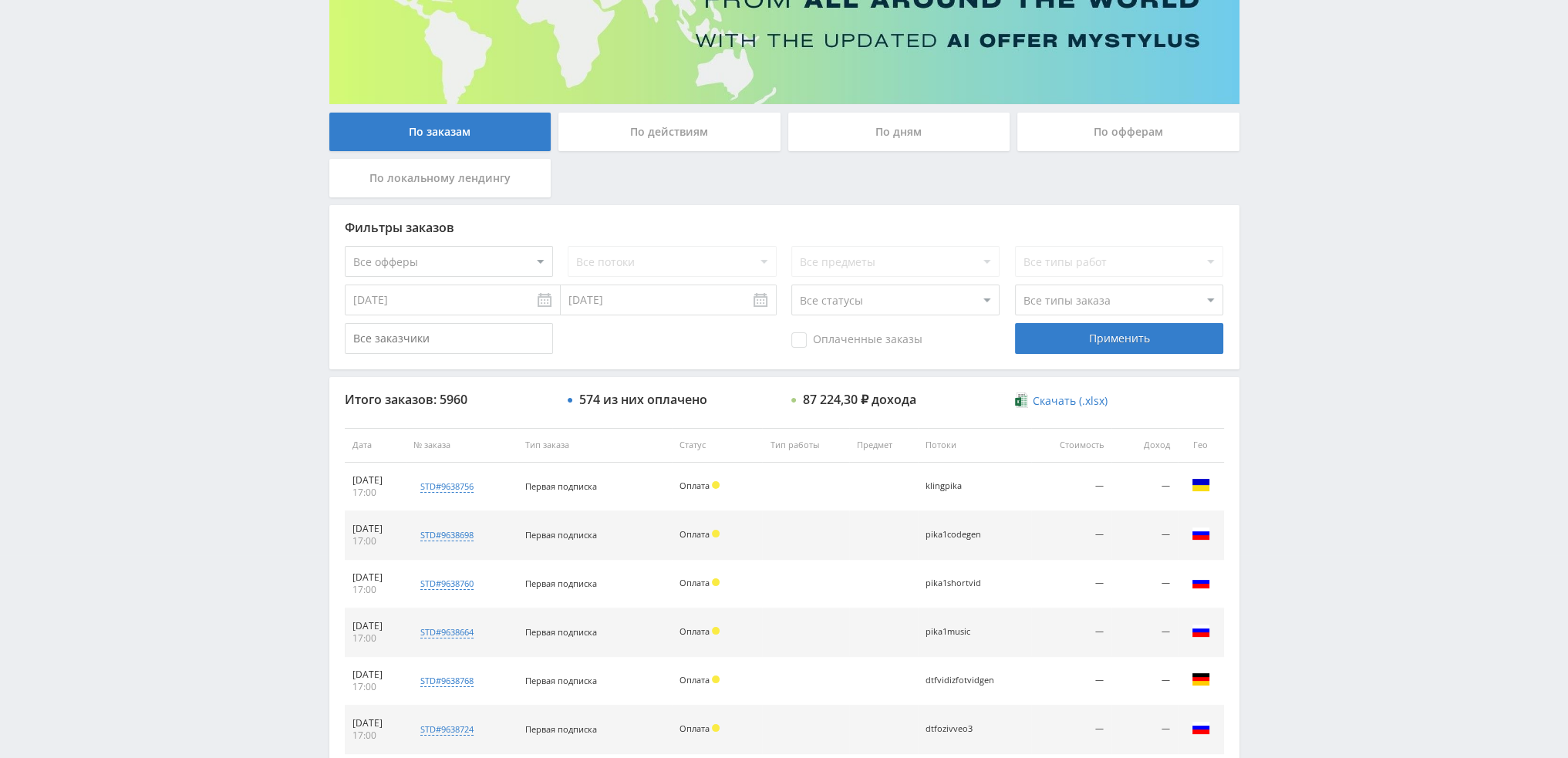
scroll to position [0, 0]
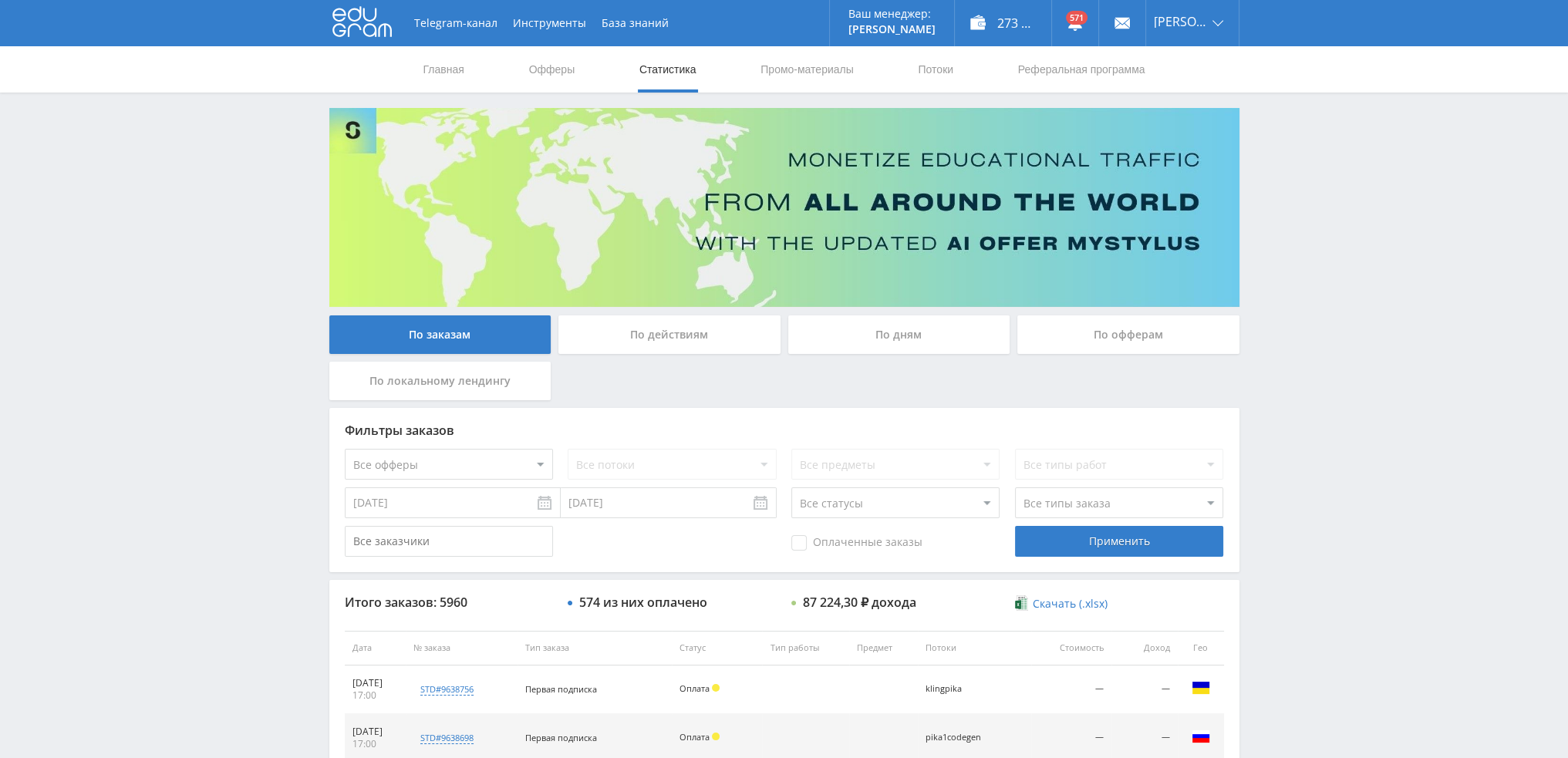
click at [906, 339] on div "По дням" at bounding box center [899, 334] width 222 height 39
click at [0, 0] on input "По дням" at bounding box center [0, 0] width 0 height 0
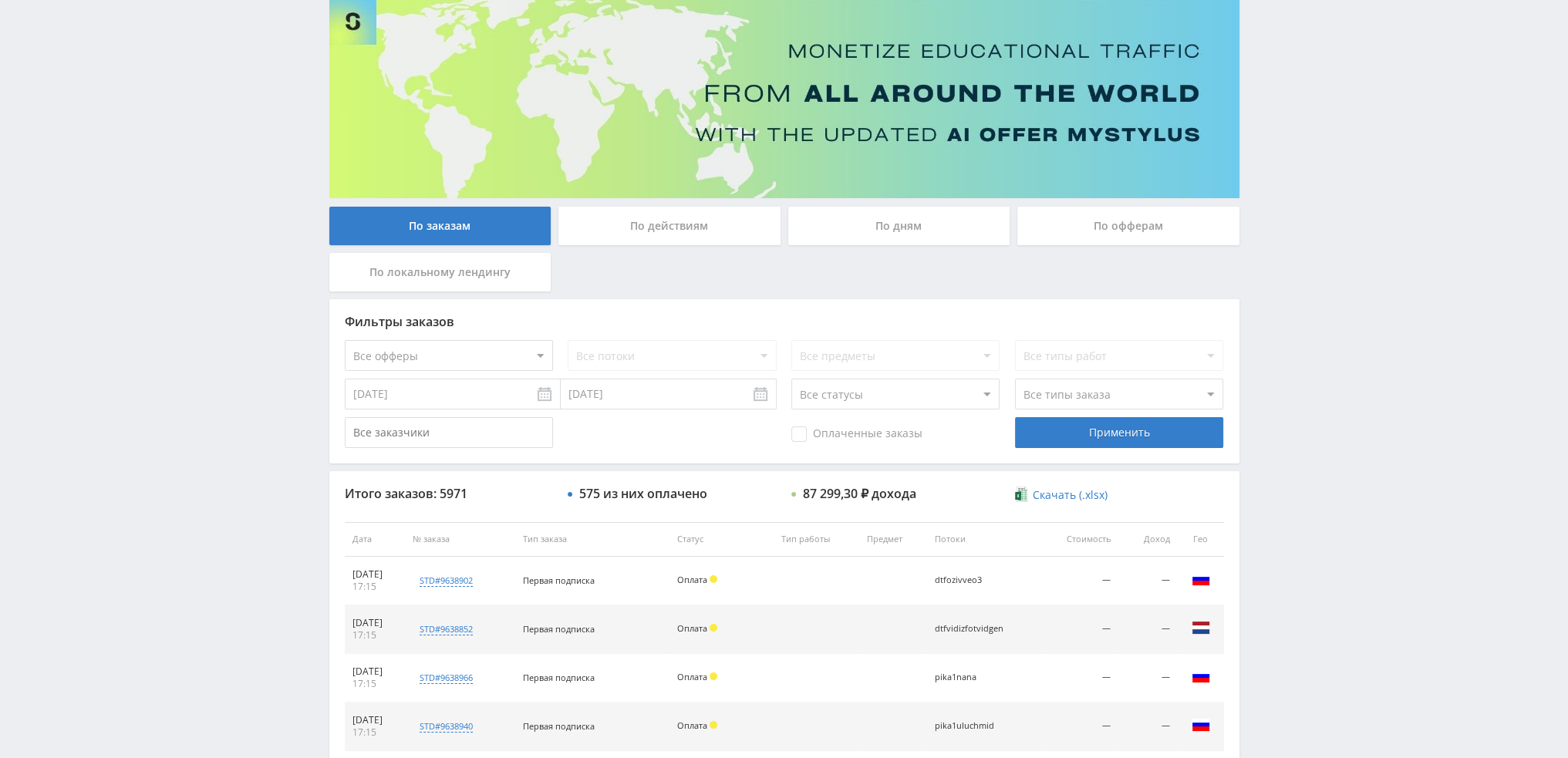
scroll to position [71, 0]
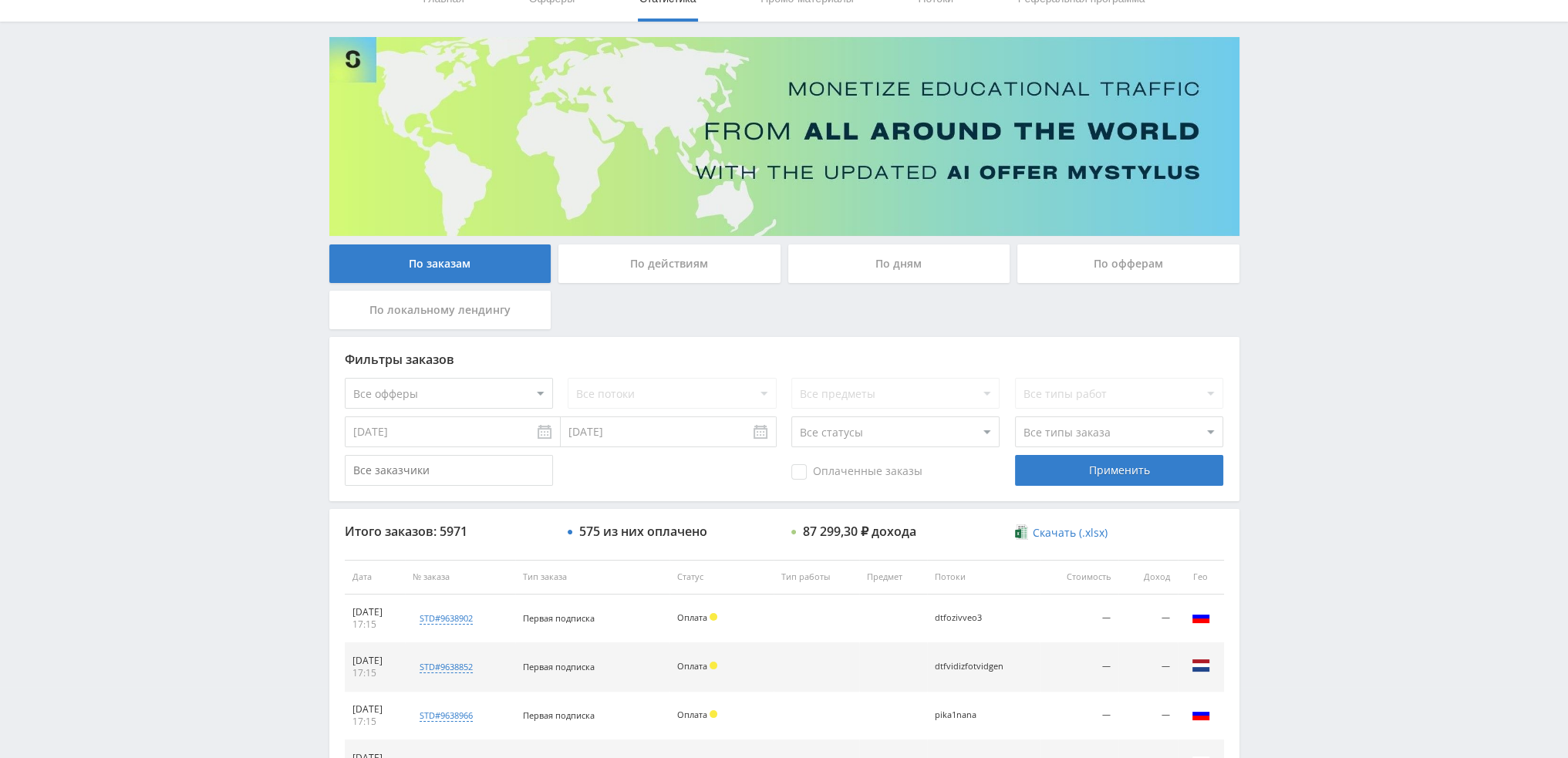
click at [864, 267] on div "По дням" at bounding box center [899, 264] width 222 height 39
click at [0, 0] on input "По дням" at bounding box center [0, 0] width 0 height 0
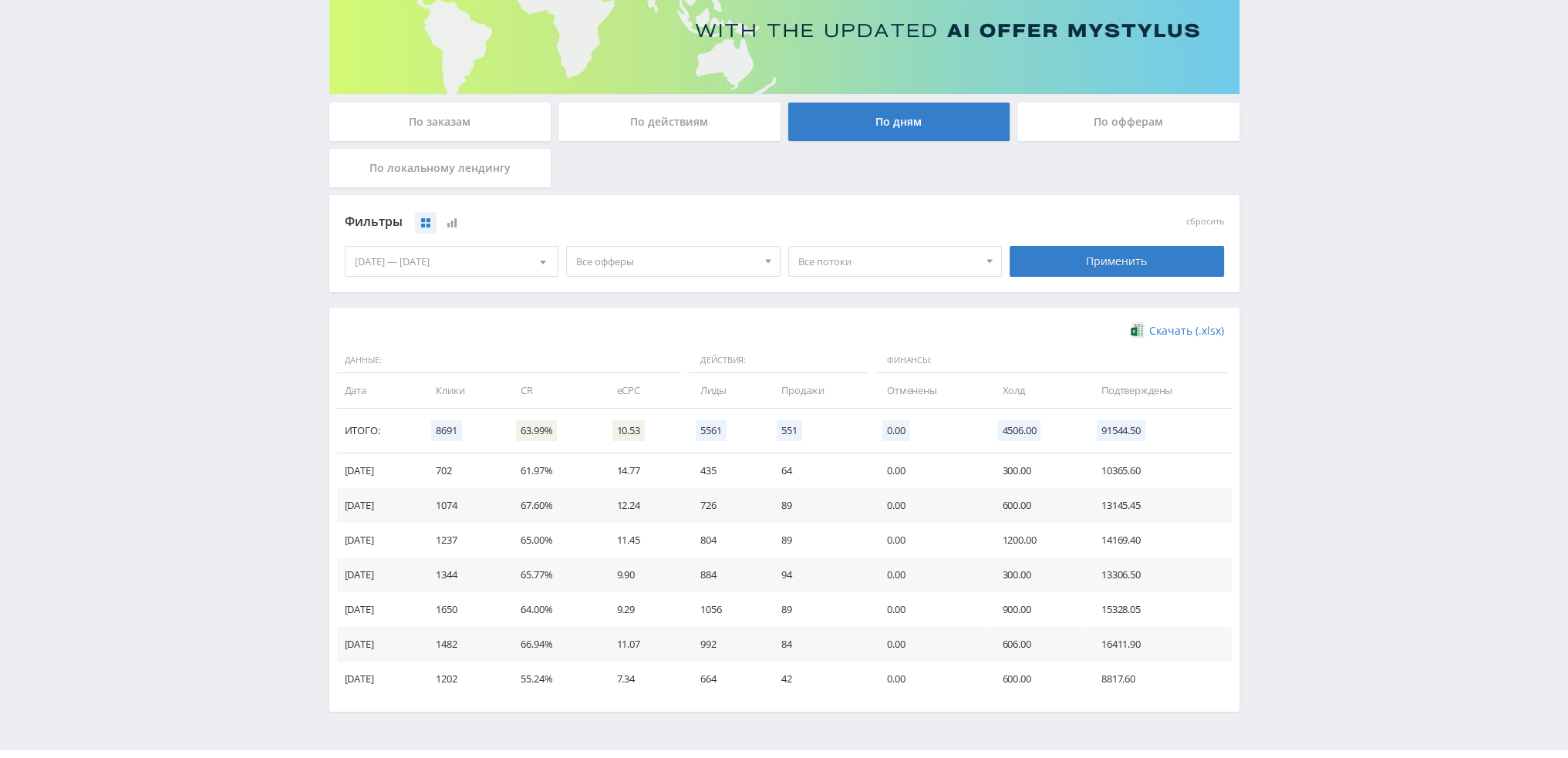
scroll to position [250, 0]
